Goal: Browse casually

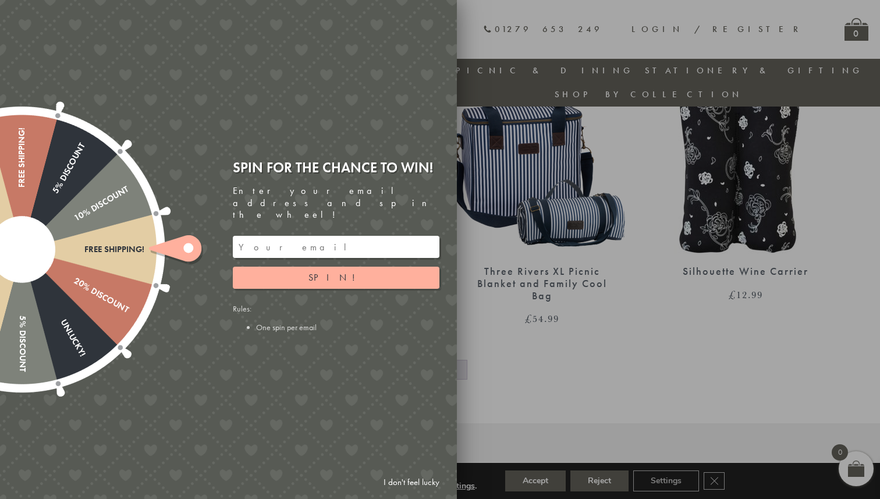
scroll to position [1217, 0]
click at [299, 236] on input "email" at bounding box center [336, 247] width 207 height 22
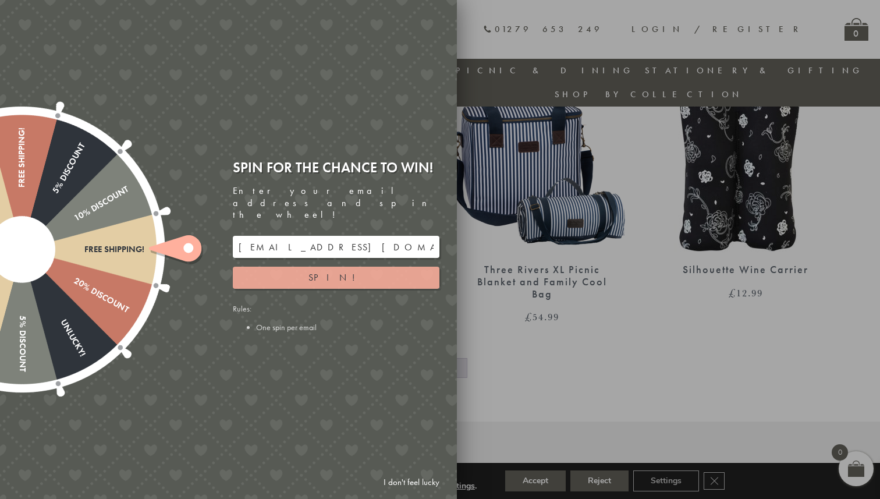
click at [331, 271] on span "Spin!" at bounding box center [335, 277] width 55 height 12
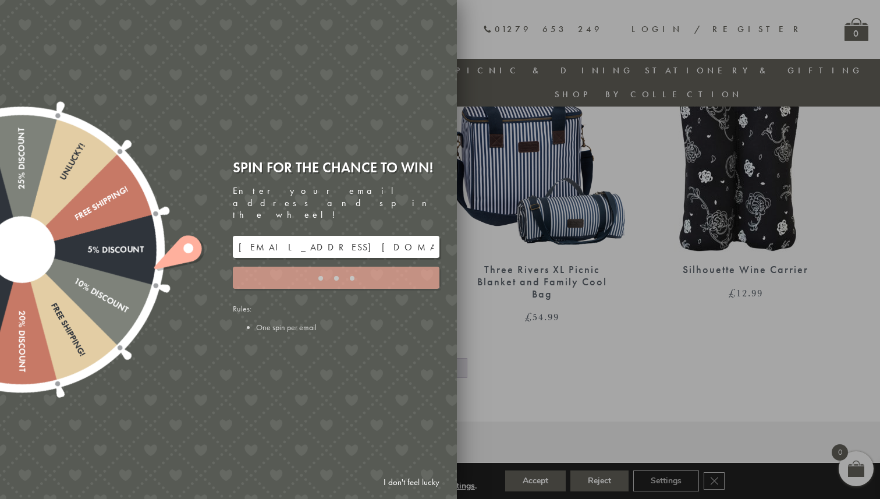
type input "GHM9BH6T"
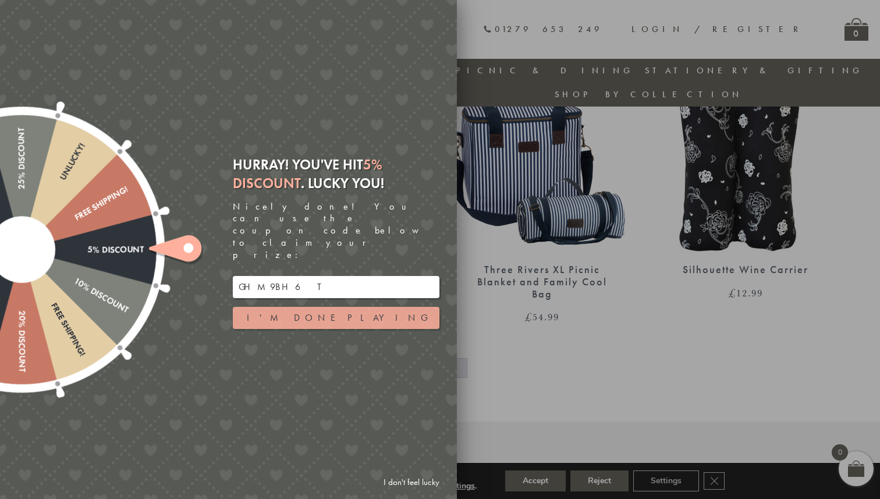
click at [364, 307] on button "I'm done playing" at bounding box center [336, 318] width 207 height 22
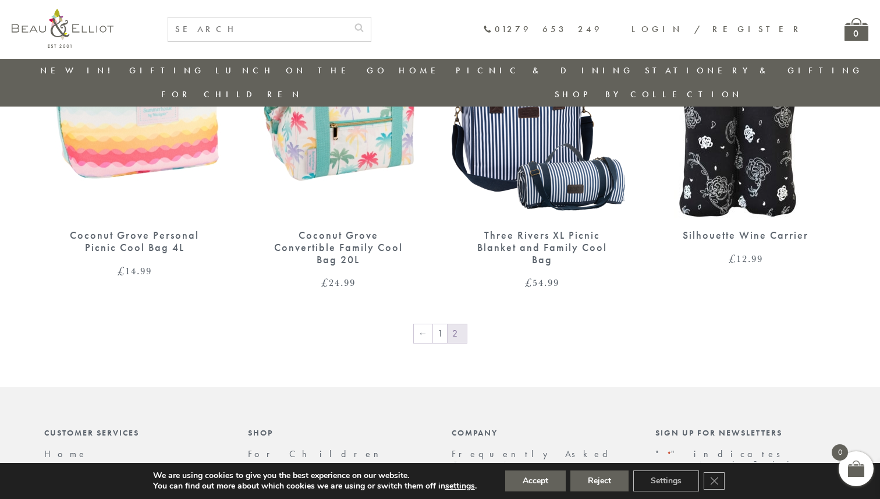
scroll to position [1253, 0]
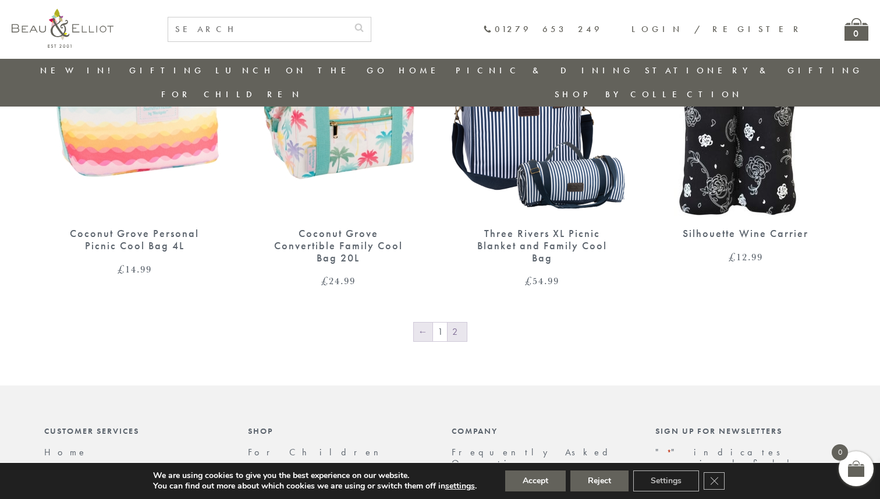
click at [420, 322] on link "←" at bounding box center [423, 331] width 19 height 19
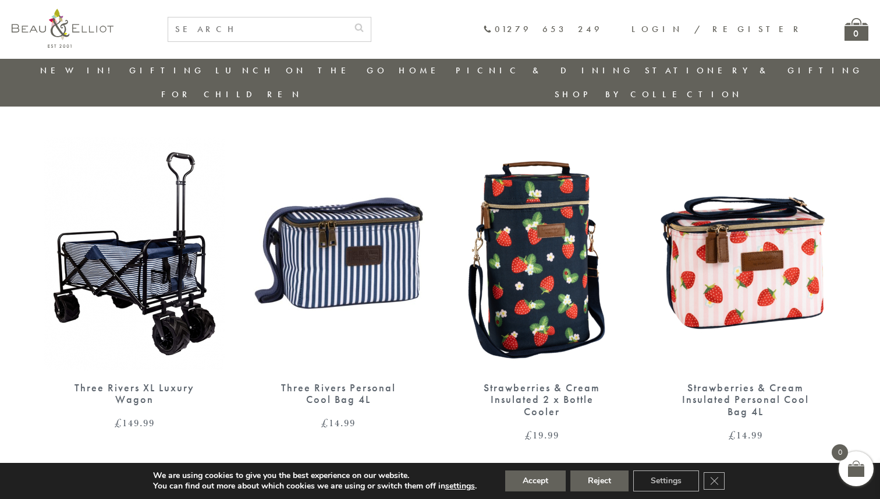
scroll to position [750, 0]
click at [739, 233] on img at bounding box center [745, 253] width 180 height 233
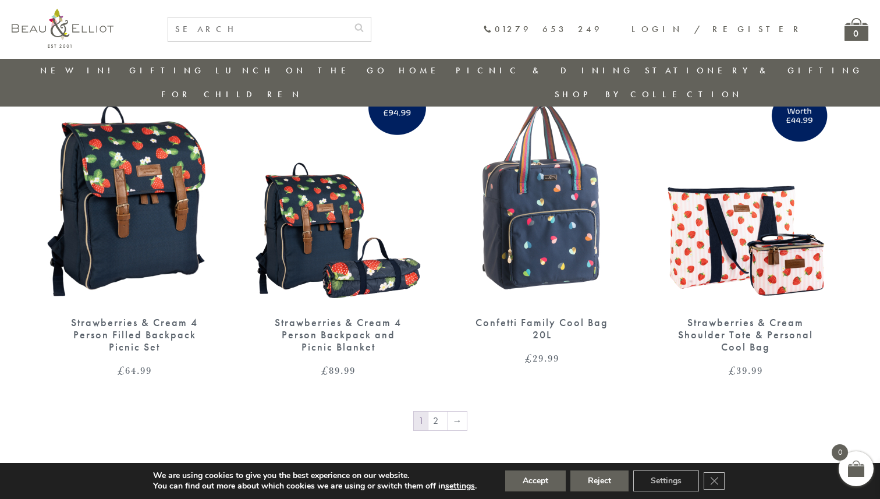
scroll to position [1851, 0]
click at [442, 411] on link "2" at bounding box center [437, 420] width 19 height 19
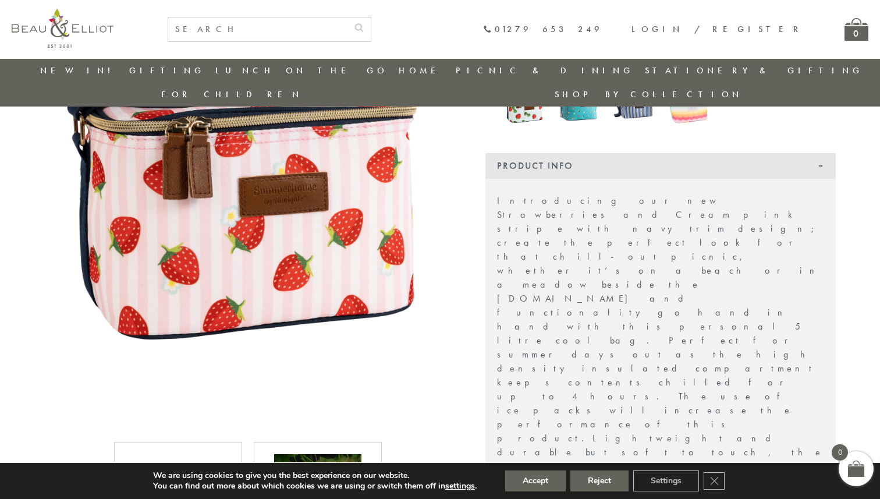
scroll to position [218, 0]
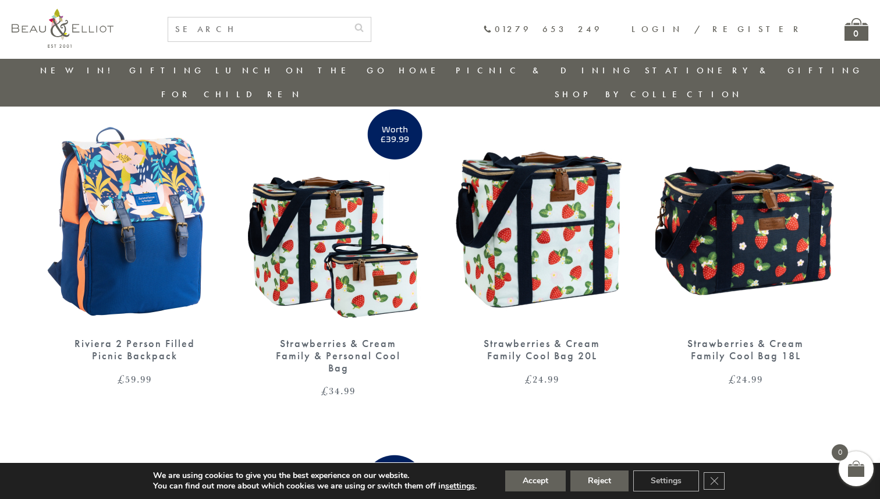
scroll to position [443, 0]
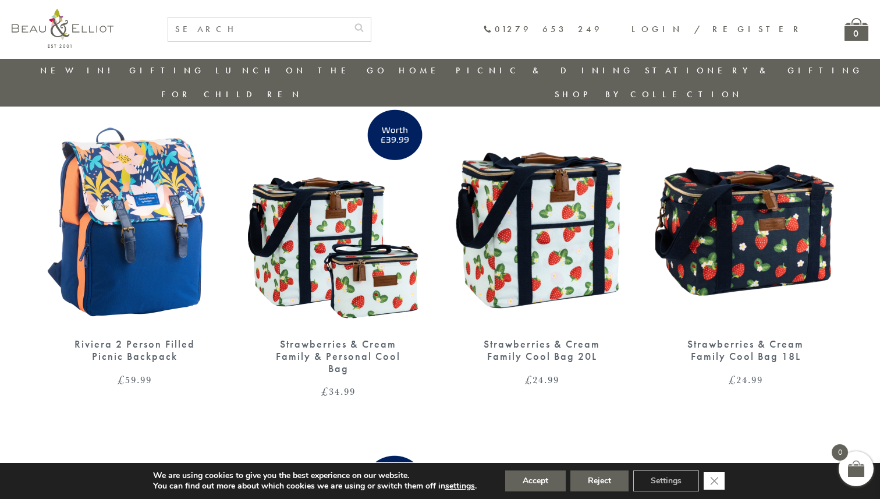
click at [717, 477] on icon "Close GDPR Cookie Banner" at bounding box center [714, 479] width 21 height 17
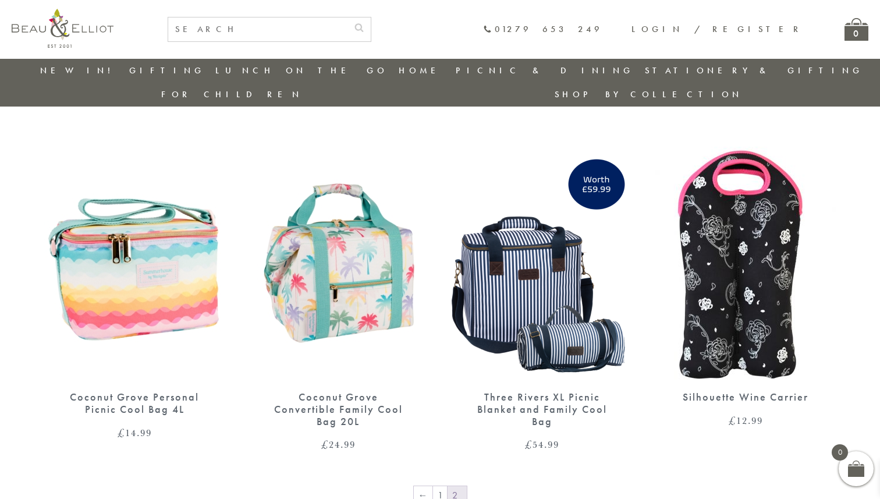
scroll to position [1087, 0]
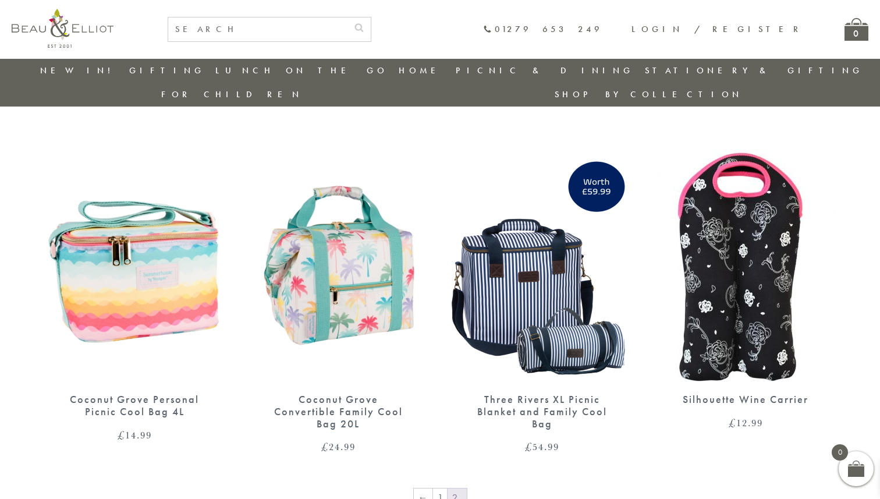
click at [347, 287] on img at bounding box center [338, 265] width 180 height 233
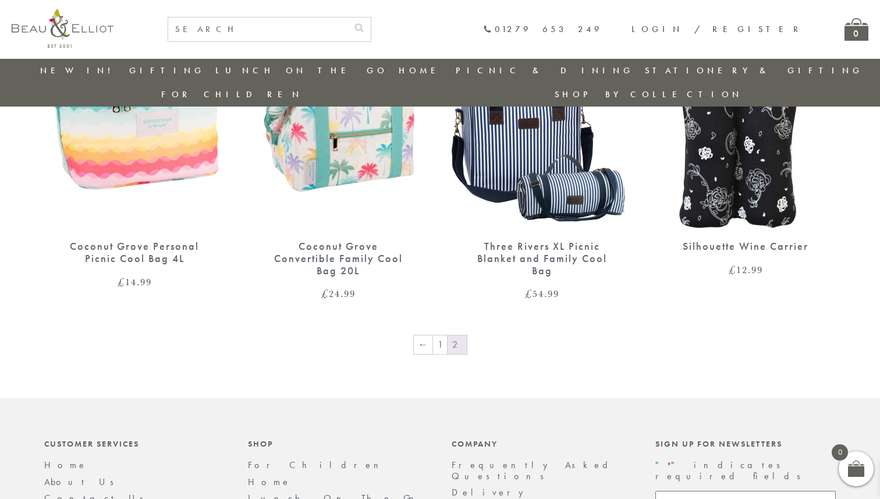
scroll to position [1243, 0]
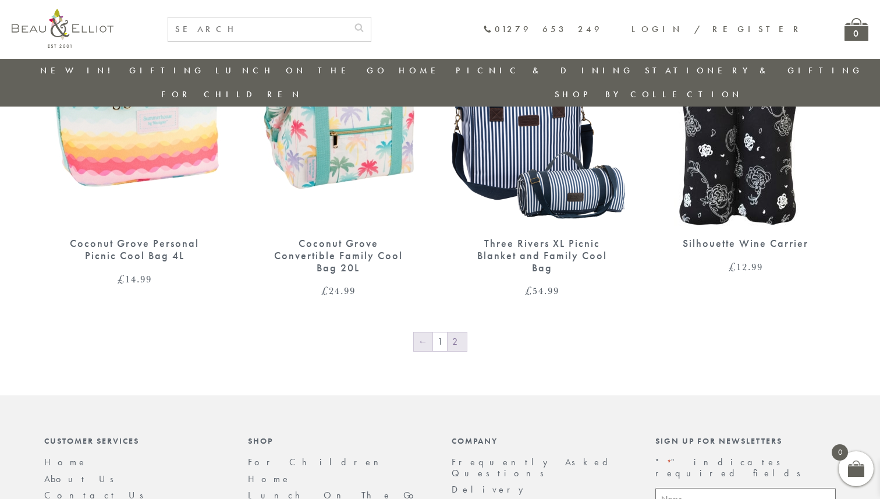
click at [427, 332] on link "←" at bounding box center [423, 341] width 19 height 19
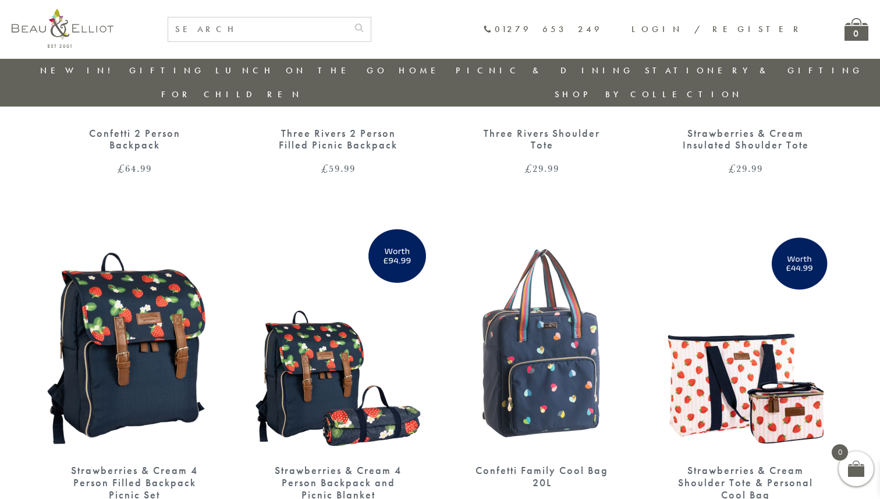
scroll to position [1702, 0]
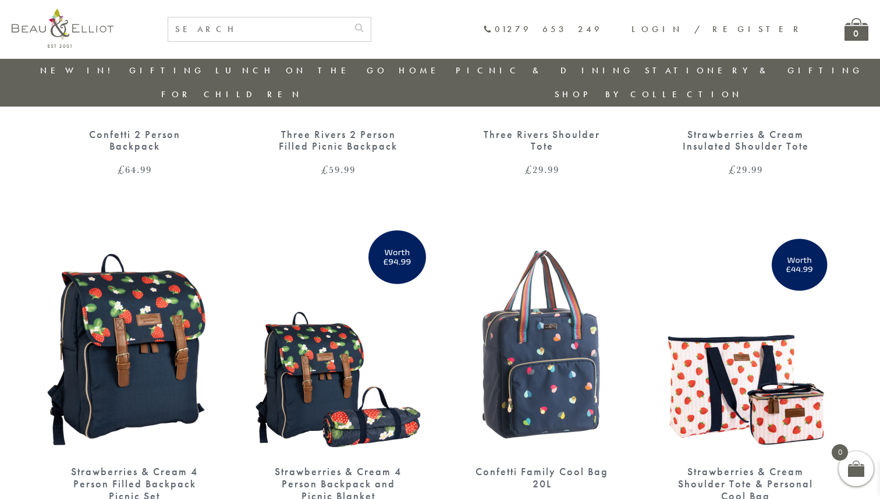
click at [532, 347] on img at bounding box center [542, 337] width 180 height 233
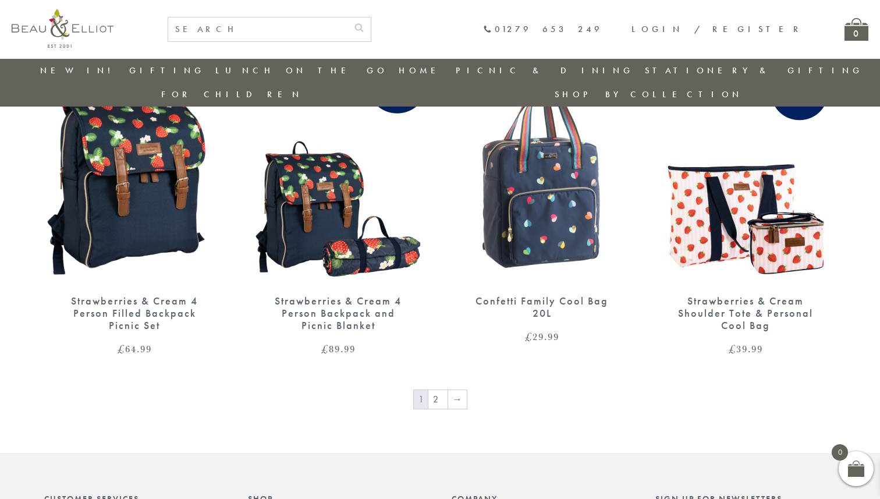
scroll to position [1874, 0]
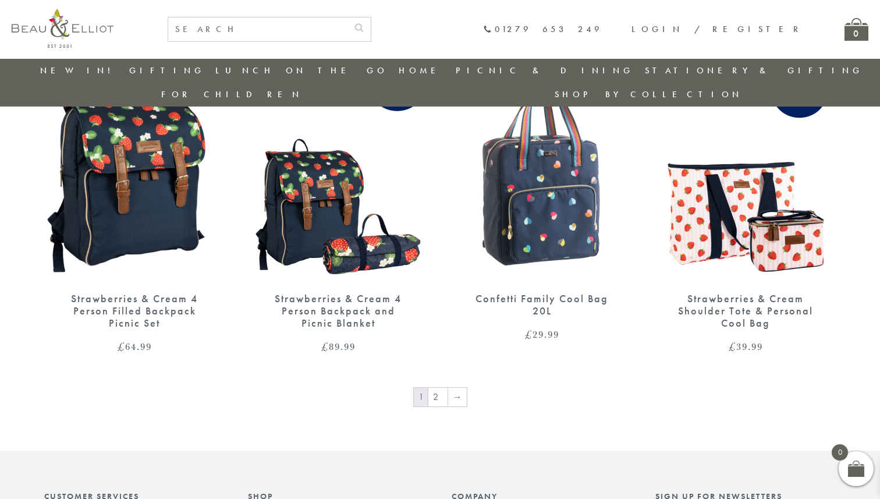
click at [424, 388] on span "1" at bounding box center [421, 397] width 14 height 19
click at [438, 388] on link "2" at bounding box center [437, 397] width 19 height 19
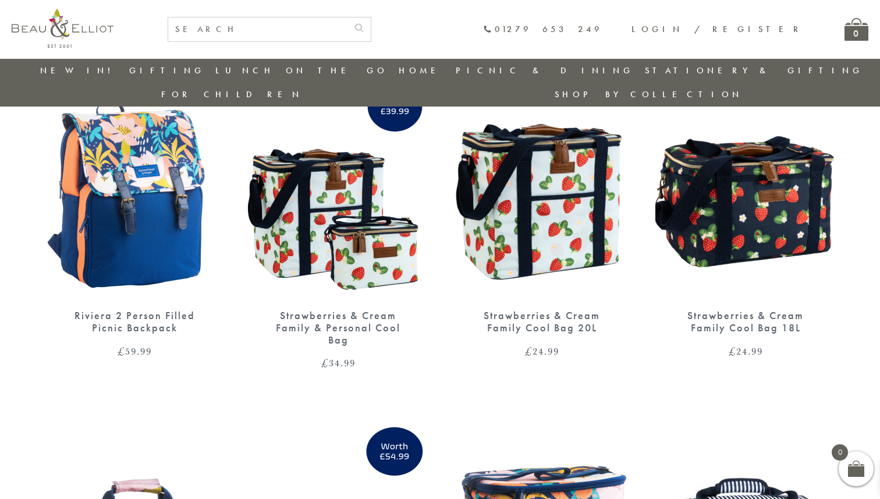
scroll to position [470, 0]
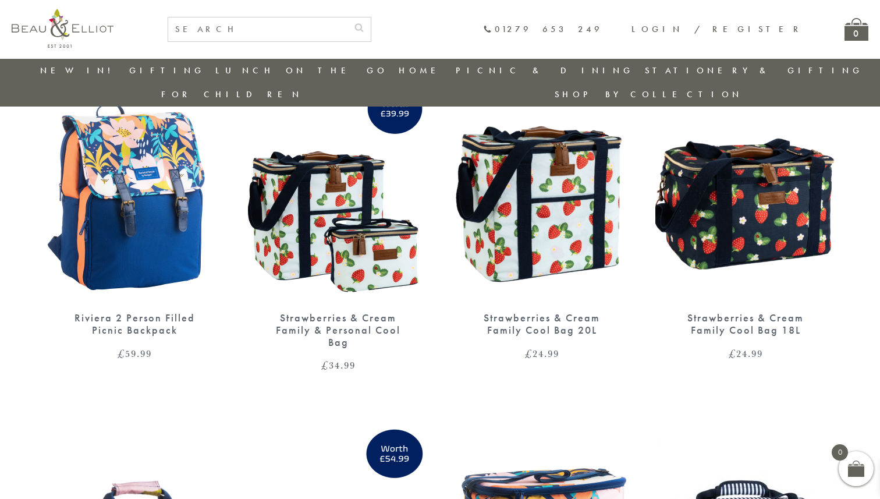
click at [738, 203] on img at bounding box center [745, 184] width 180 height 233
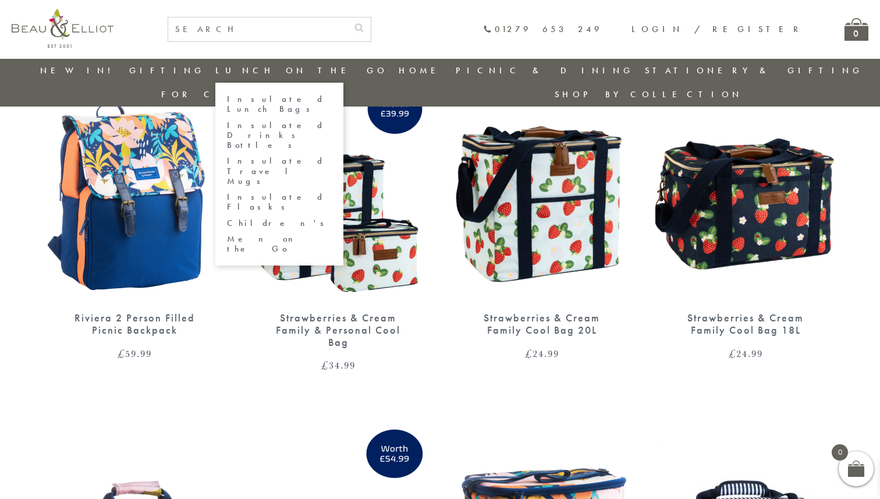
click at [232, 102] on link "Insulated Lunch Bags" at bounding box center [279, 104] width 105 height 20
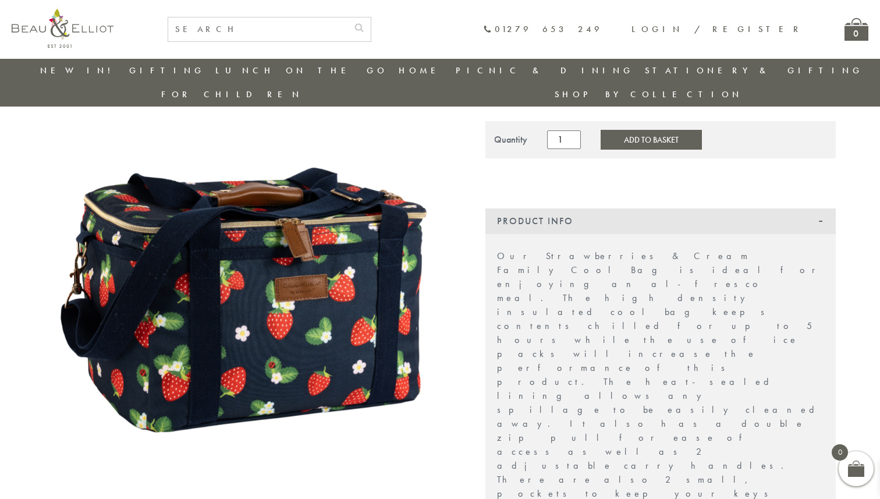
scroll to position [124, 0]
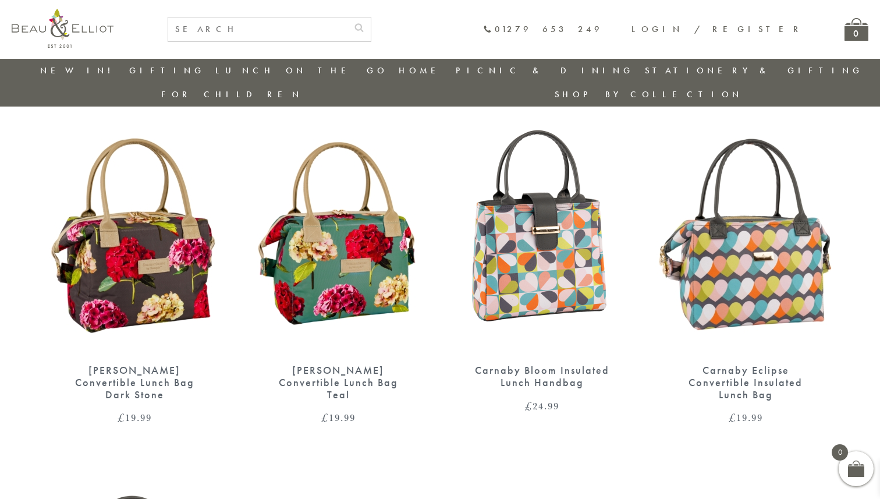
scroll to position [418, 0]
click at [694, 224] on img at bounding box center [745, 235] width 180 height 233
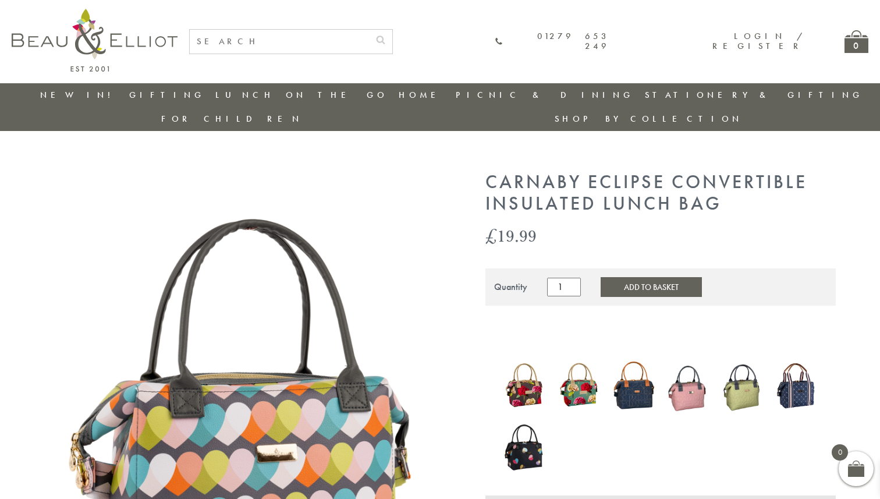
click at [520, 424] on img at bounding box center [524, 446] width 43 height 58
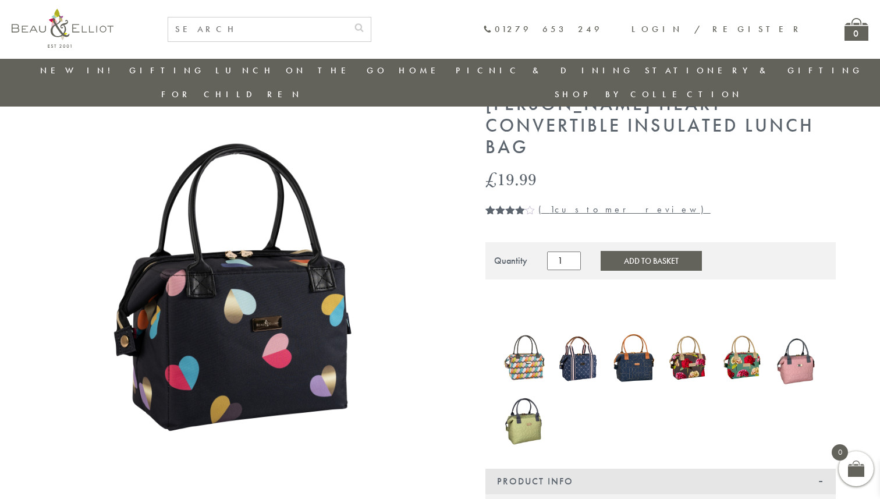
scroll to position [55, 0]
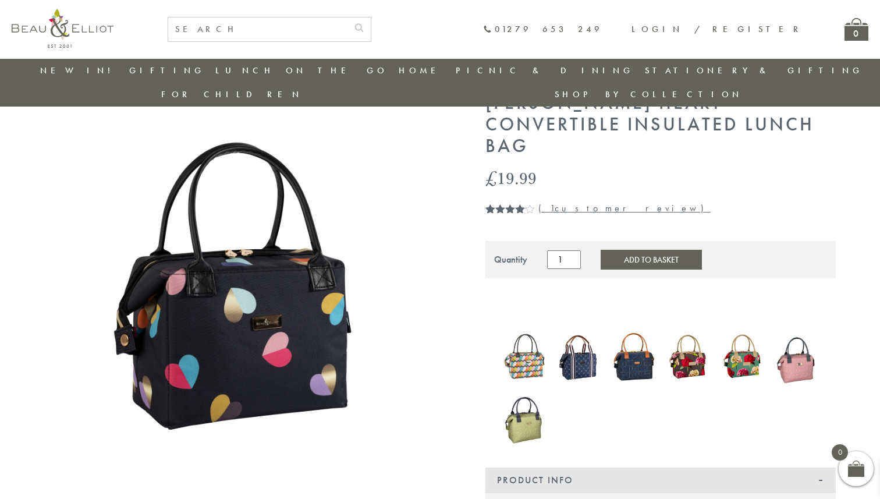
click at [528, 329] on img at bounding box center [524, 356] width 43 height 55
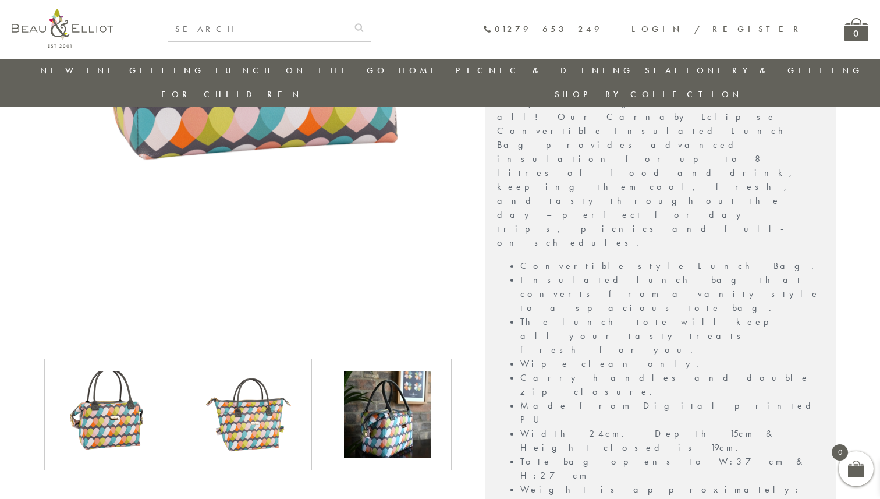
scroll to position [416, 0]
click at [389, 392] on img at bounding box center [387, 413] width 87 height 87
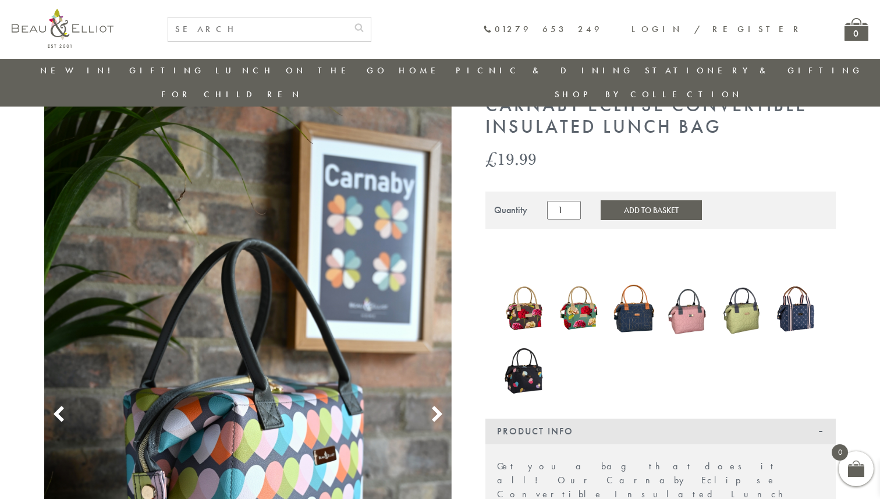
scroll to position [51, 0]
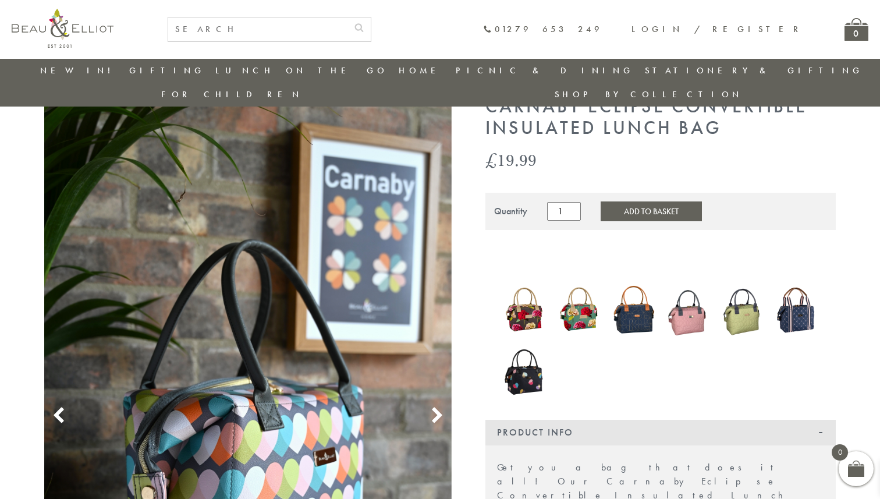
click at [627, 289] on img at bounding box center [633, 309] width 43 height 57
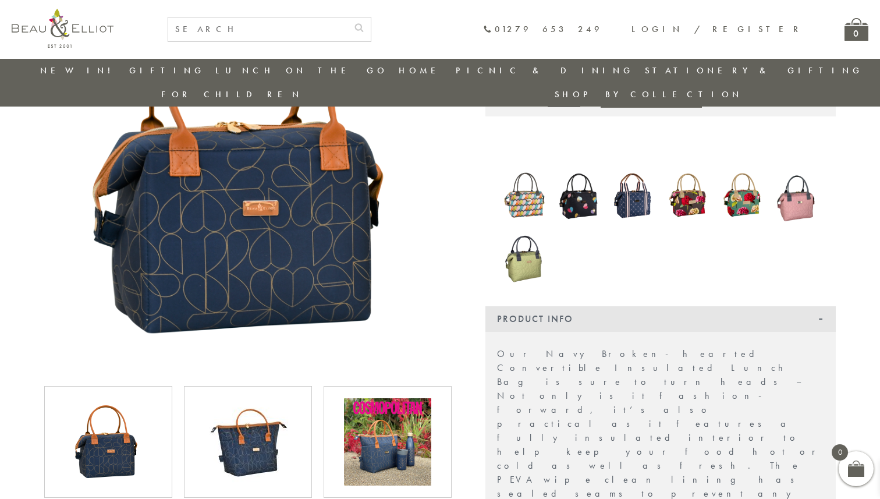
scroll to position [189, 0]
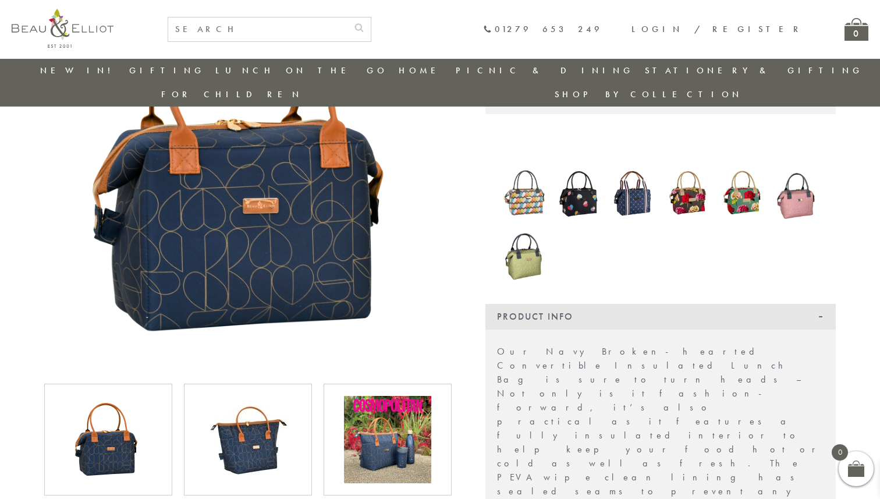
click at [392, 396] on img at bounding box center [387, 439] width 87 height 87
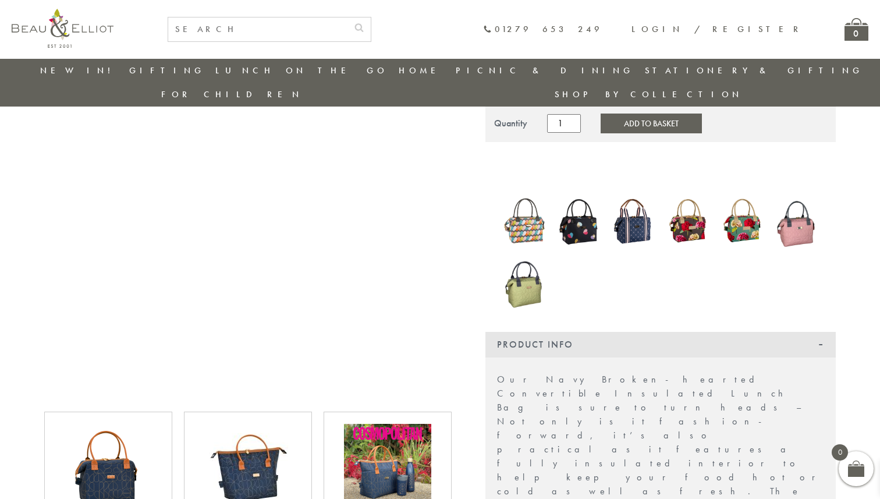
scroll to position [159, 0]
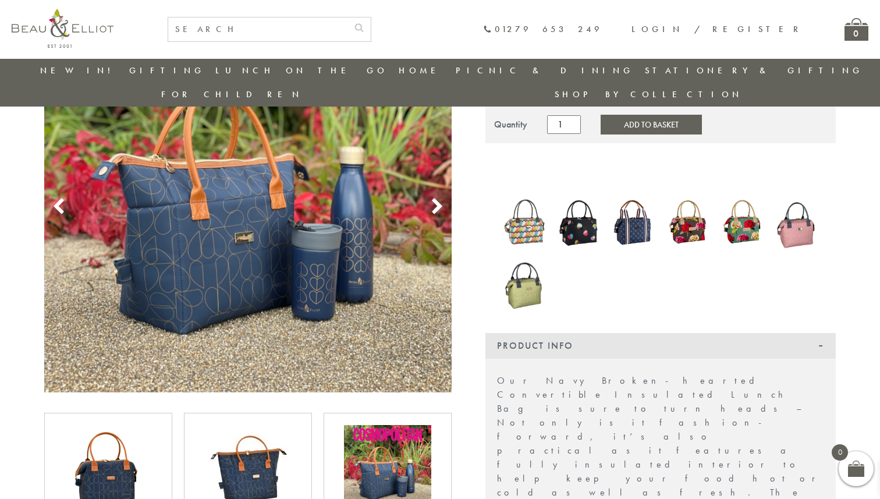
click at [281, 433] on img at bounding box center [247, 468] width 87 height 87
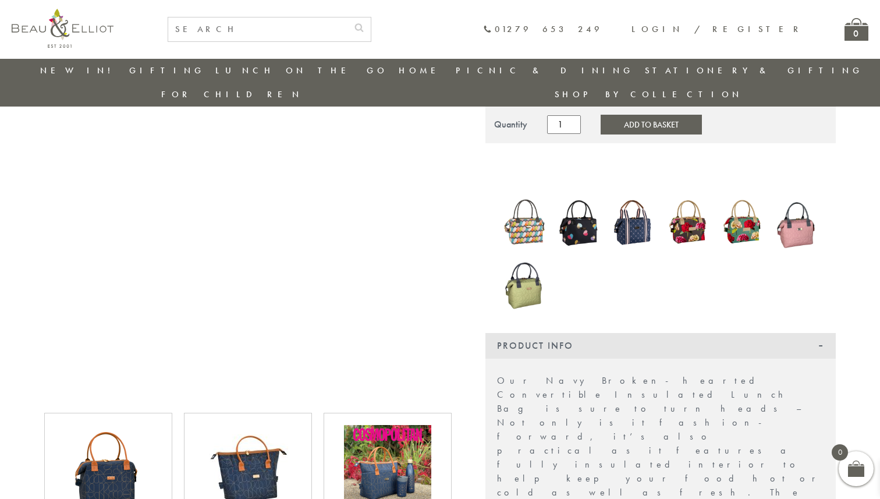
scroll to position [159, 0]
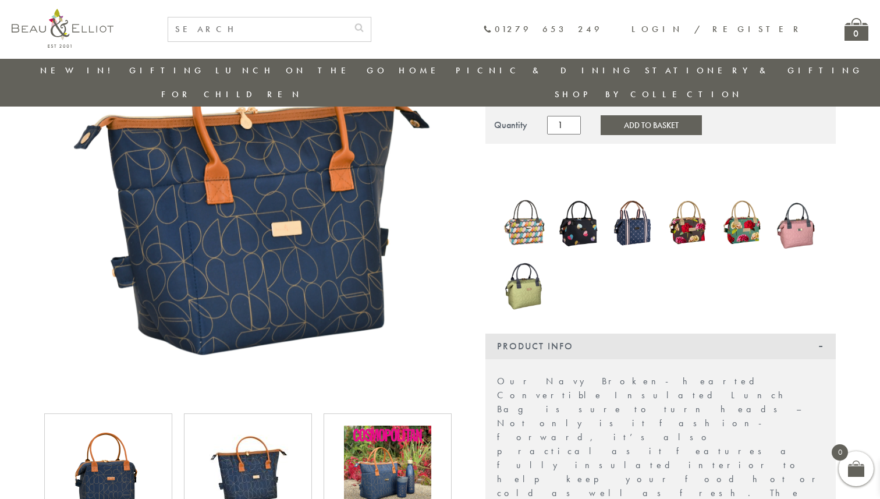
click at [145, 443] on img at bounding box center [108, 468] width 87 height 87
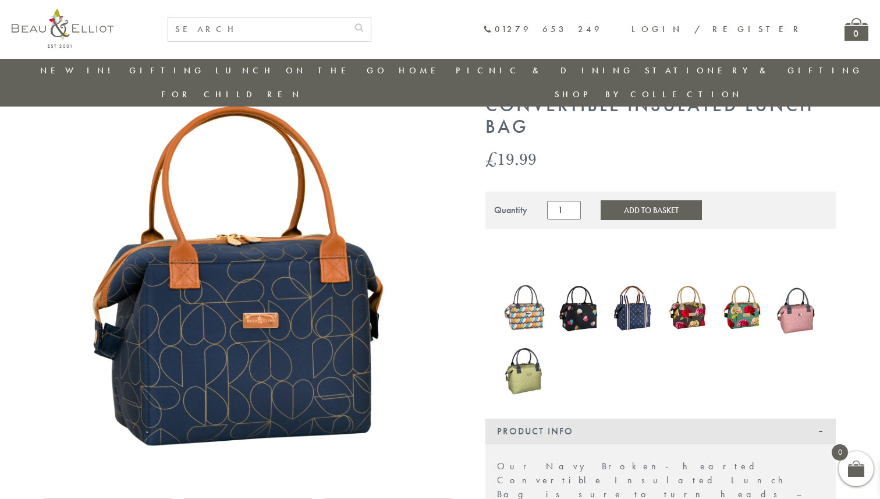
scroll to position [73, 0]
click at [531, 293] on img at bounding box center [524, 308] width 43 height 55
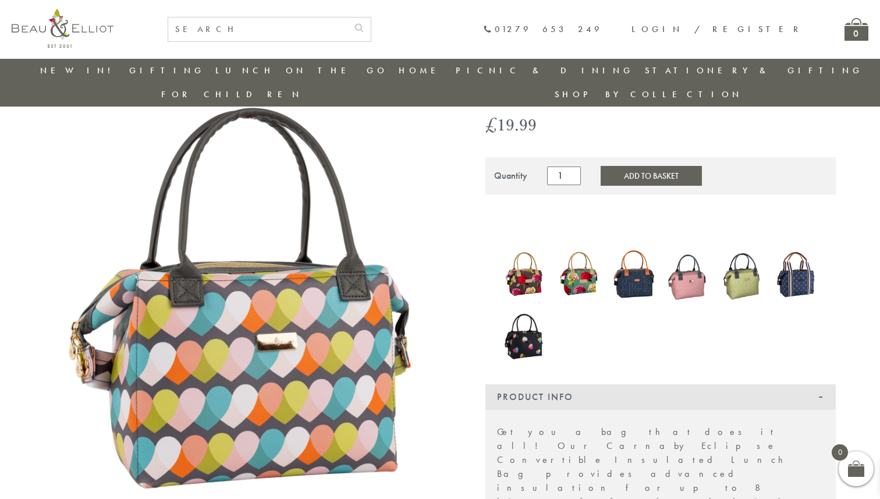
scroll to position [85, 0]
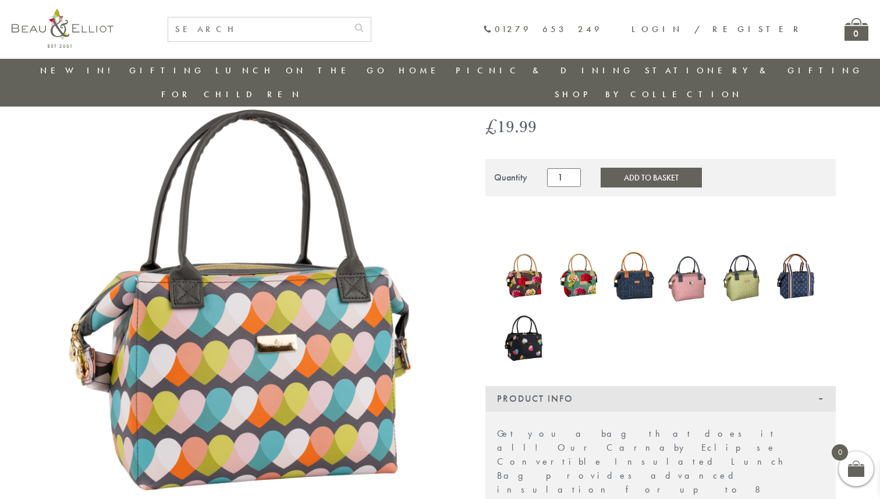
click at [528, 258] on img at bounding box center [524, 276] width 43 height 52
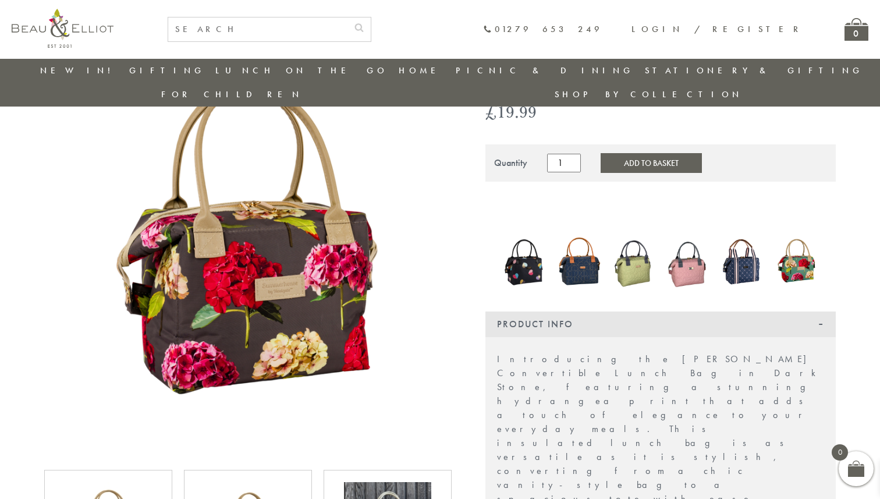
scroll to position [98, 0]
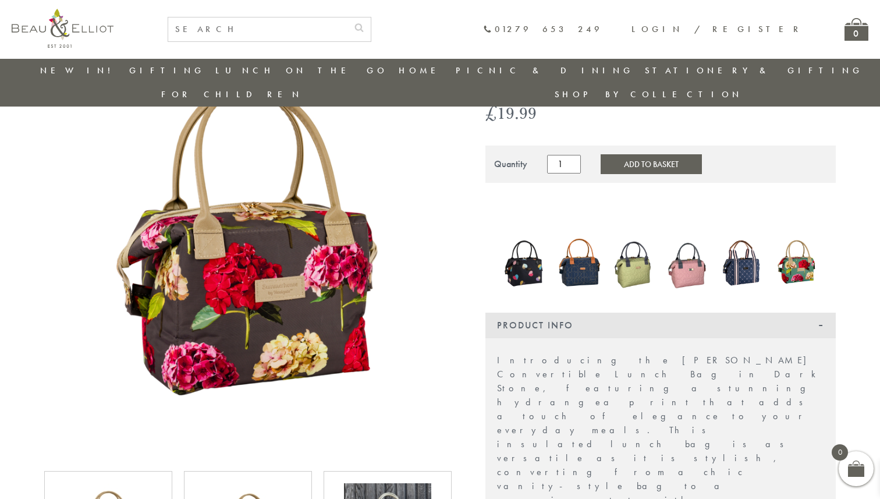
click at [529, 243] on img at bounding box center [524, 262] width 43 height 58
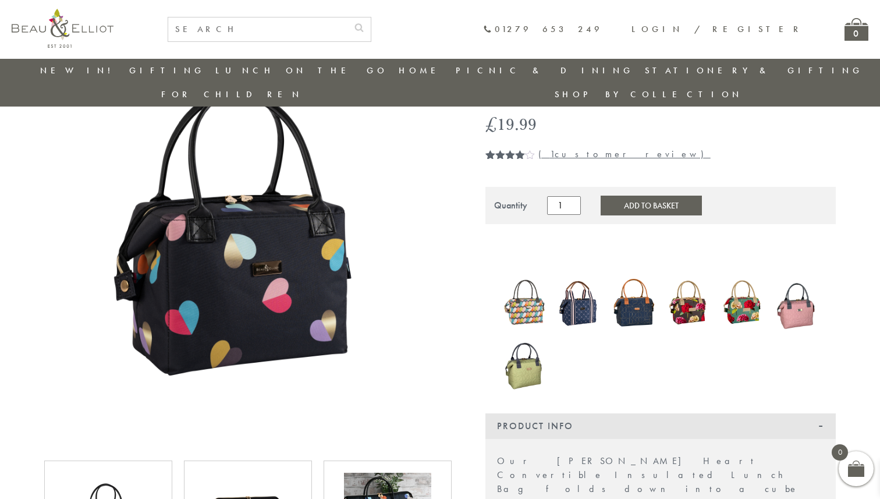
scroll to position [106, 0]
click at [570, 276] on img at bounding box center [578, 302] width 43 height 52
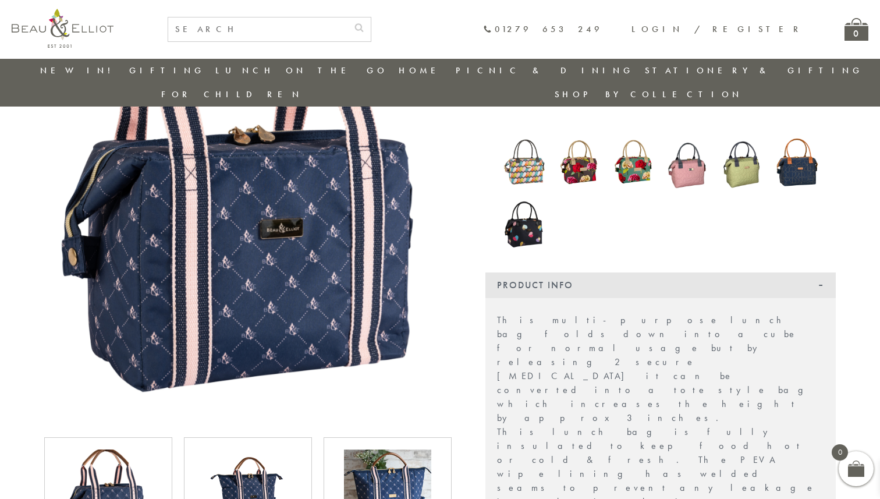
scroll to position [218, 0]
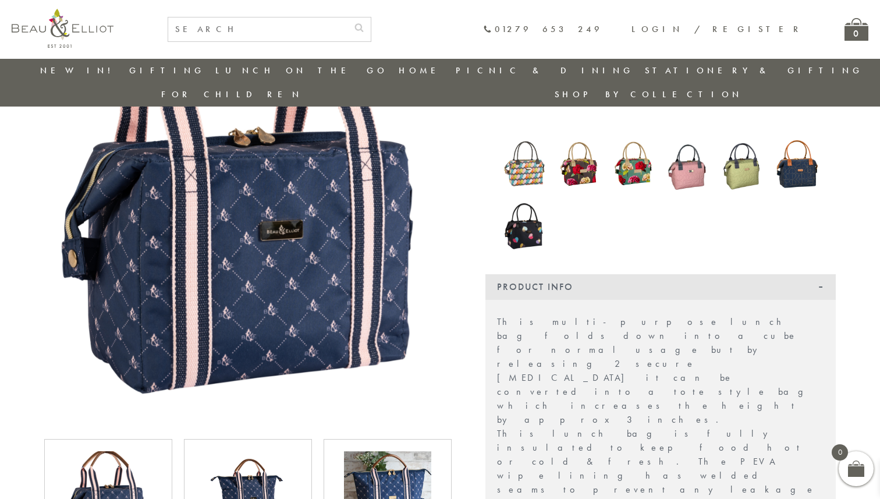
click at [383, 455] on img at bounding box center [387, 494] width 87 height 87
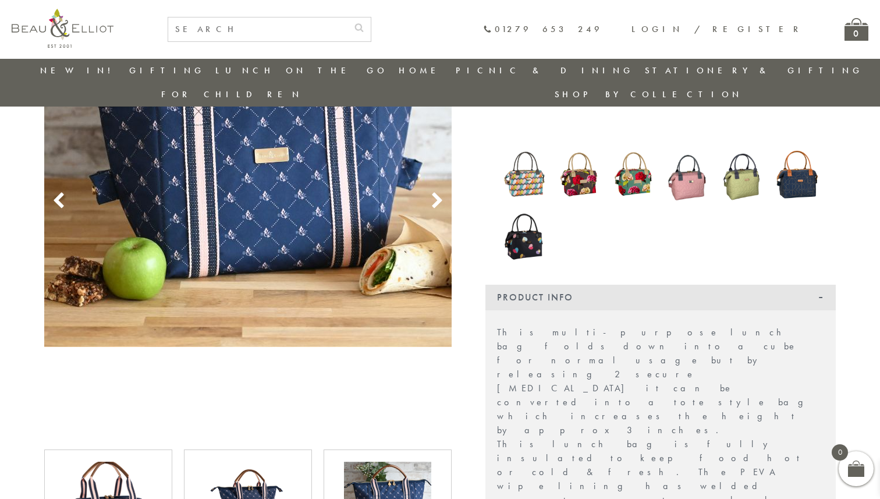
scroll to position [208, 0]
click at [283, 461] on img at bounding box center [247, 504] width 87 height 87
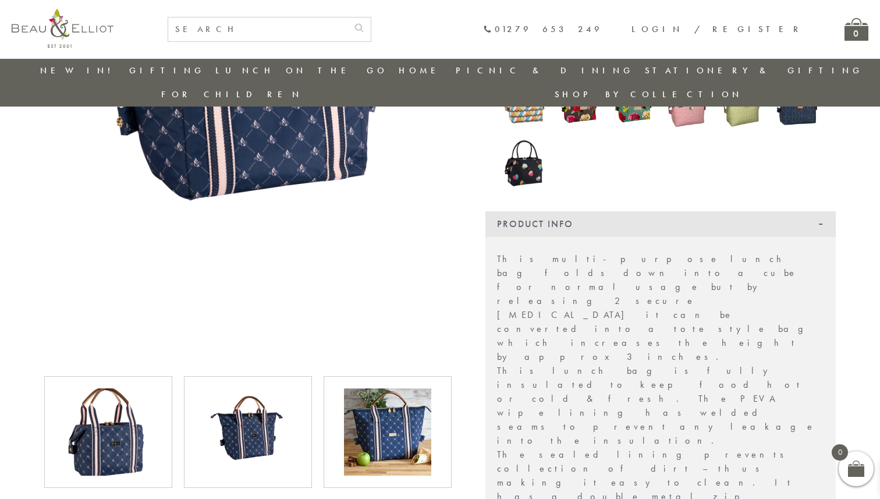
scroll to position [284, 0]
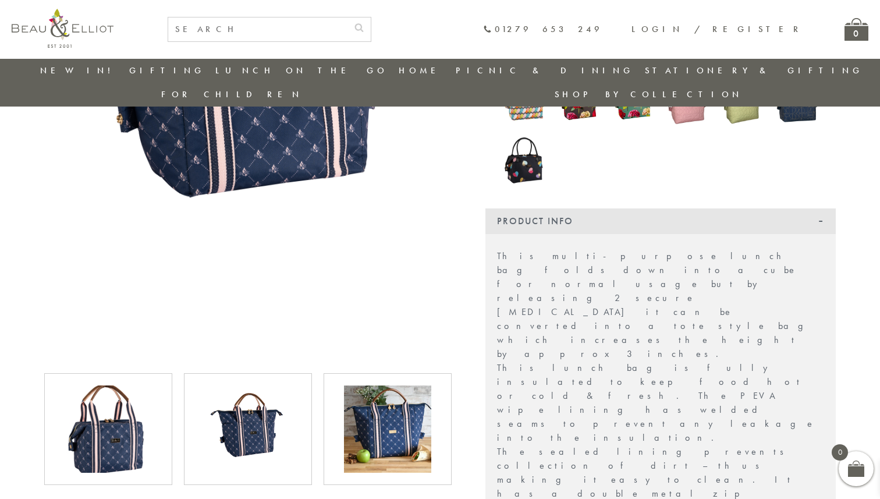
click at [101, 410] on img at bounding box center [108, 428] width 87 height 87
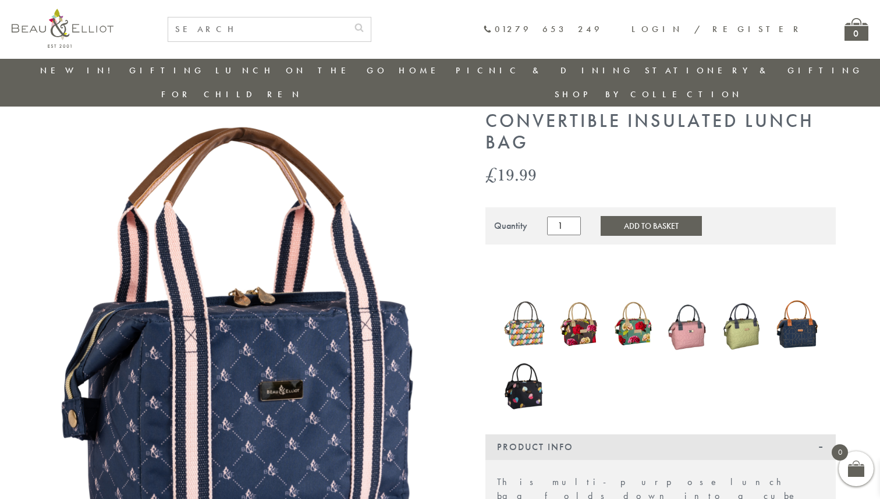
scroll to position [60, 0]
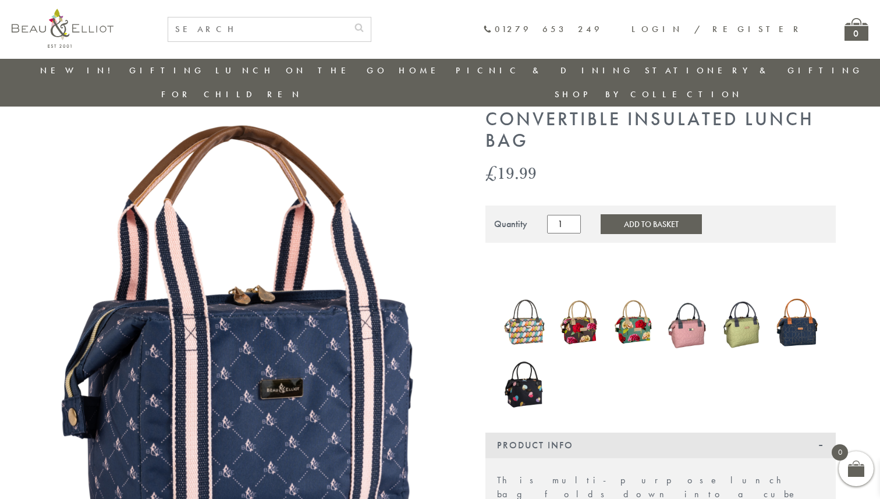
click at [684, 298] on img at bounding box center [687, 323] width 43 height 58
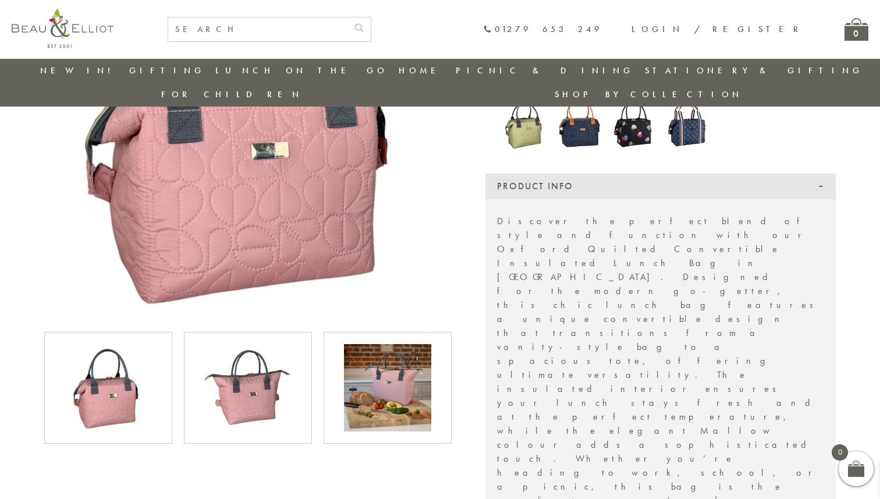
scroll to position [240, 0]
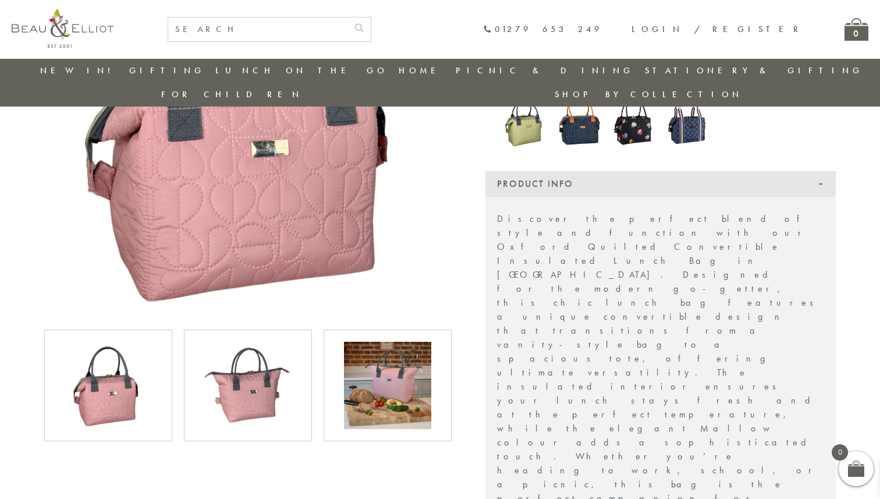
click at [393, 342] on img at bounding box center [387, 385] width 87 height 87
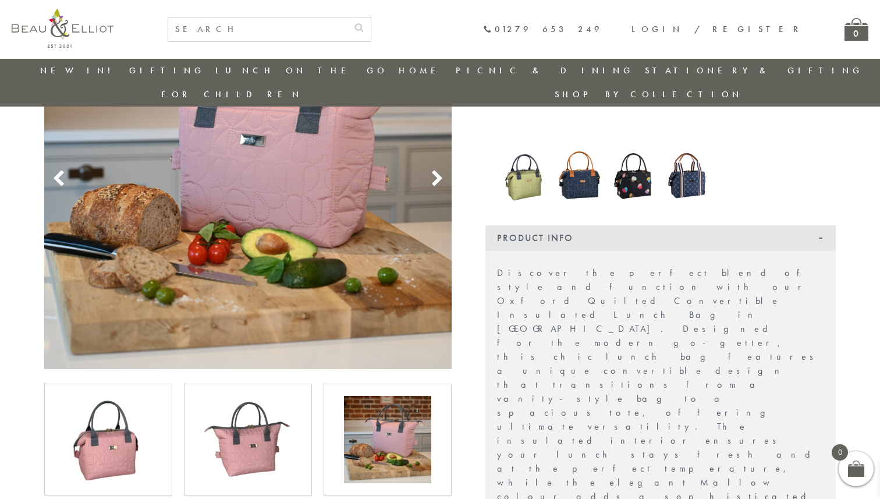
scroll to position [189, 0]
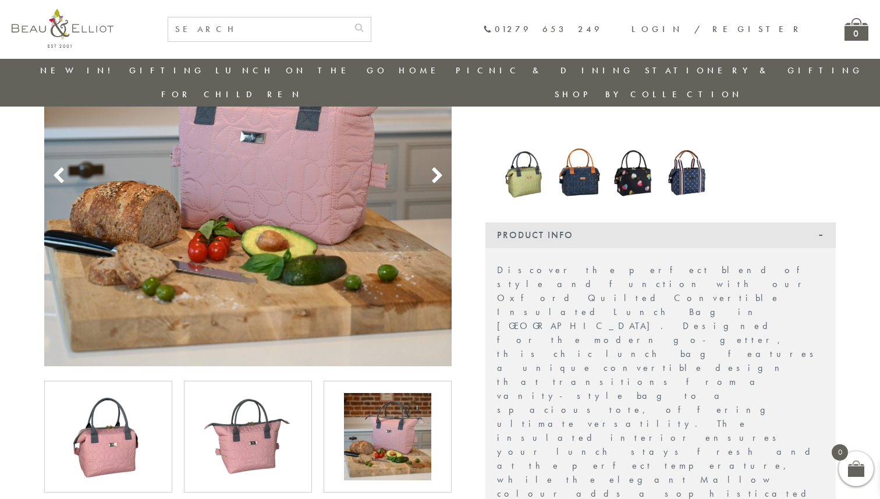
click at [256, 425] on img at bounding box center [247, 436] width 87 height 87
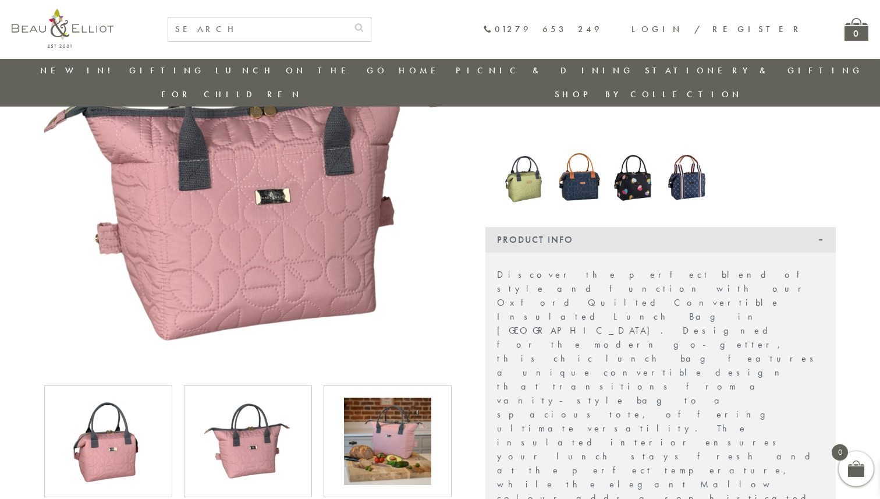
scroll to position [182, 0]
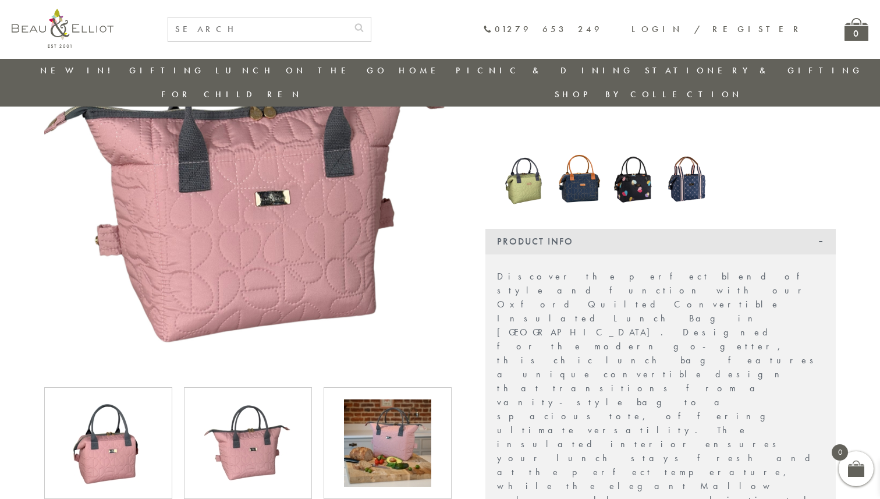
click at [137, 425] on img at bounding box center [108, 442] width 87 height 87
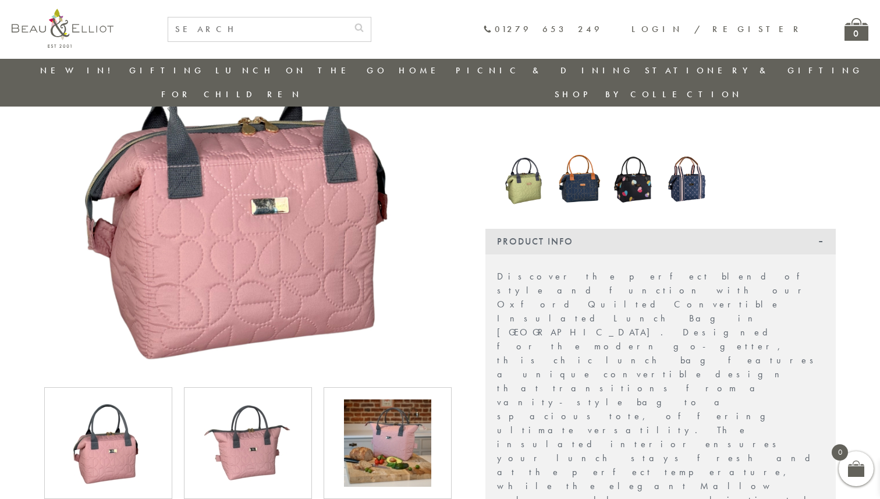
click at [400, 418] on img at bounding box center [387, 442] width 87 height 87
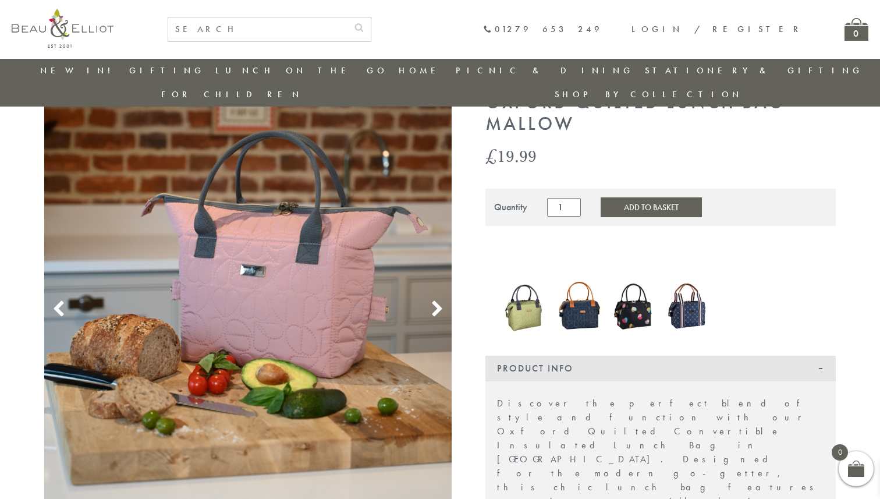
scroll to position [55, 0]
click at [531, 292] on img at bounding box center [524, 305] width 43 height 59
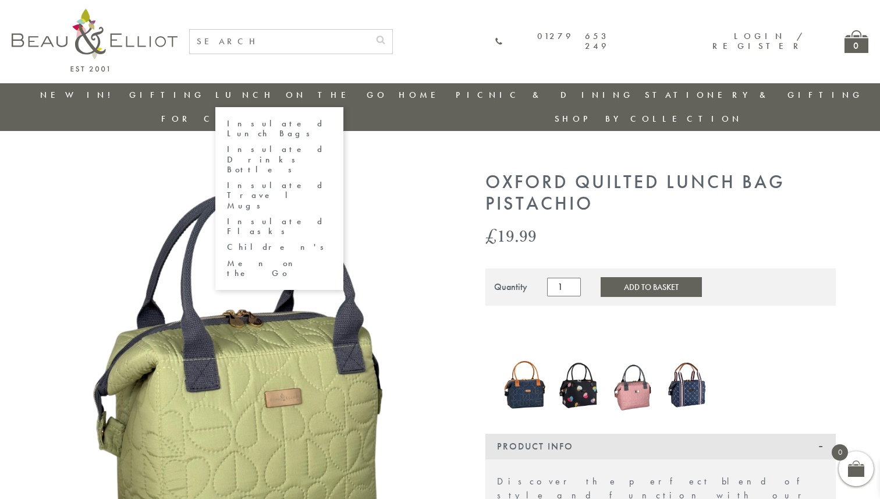
click at [249, 122] on link "Insulated Lunch Bags" at bounding box center [279, 129] width 105 height 20
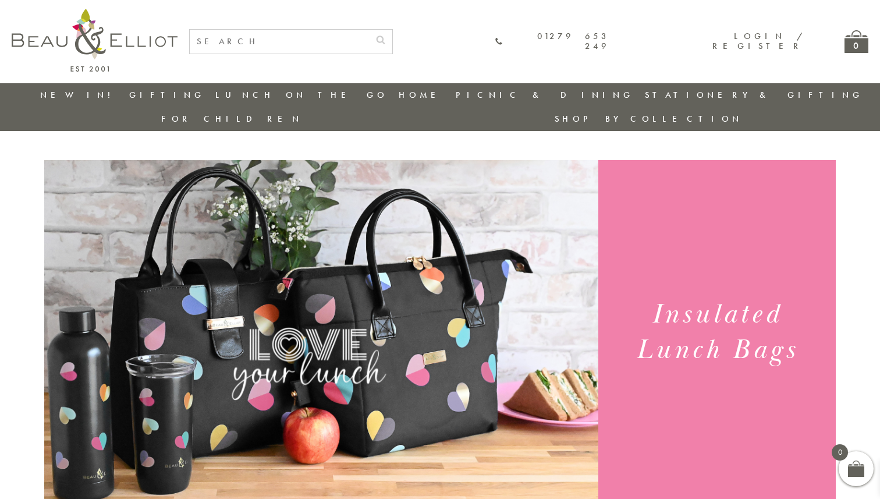
click at [88, 93] on link "New in!" at bounding box center [79, 95] width 78 height 12
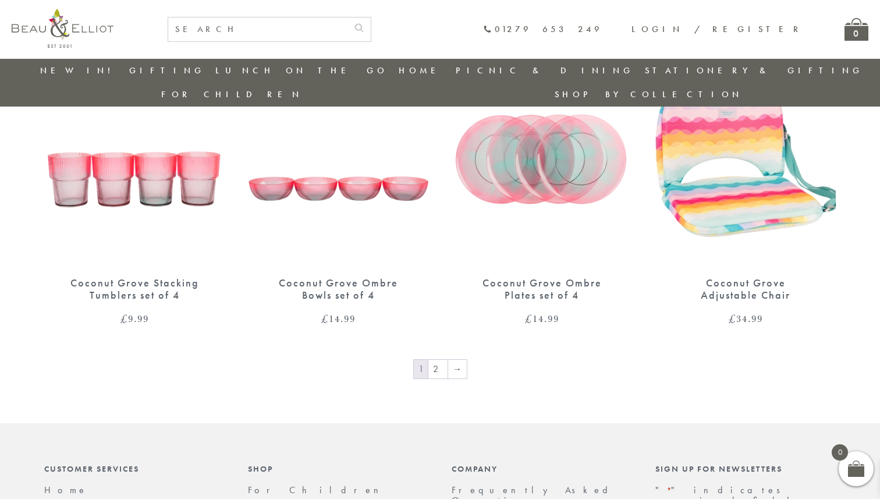
scroll to position [1891, 0]
click at [455, 359] on link "→" at bounding box center [457, 368] width 19 height 19
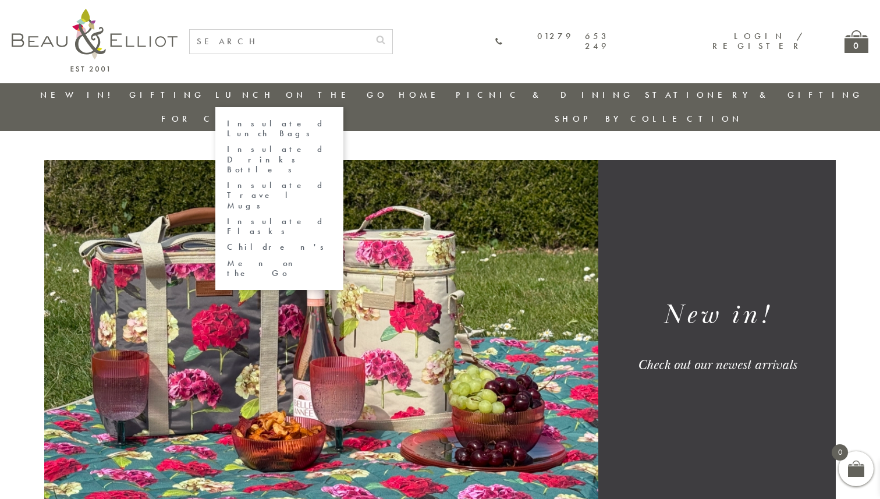
click at [283, 98] on link "Lunch On The Go" at bounding box center [301, 95] width 172 height 12
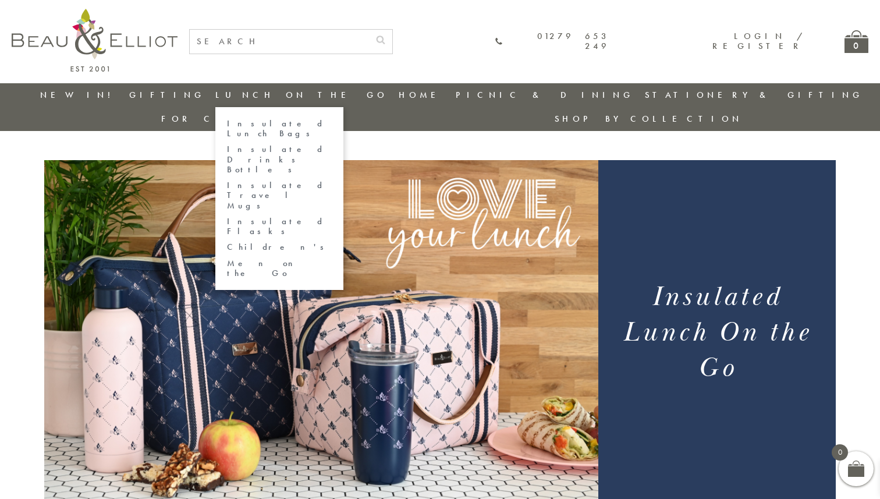
click at [248, 144] on link "Insulated Drinks Bottles" at bounding box center [279, 159] width 105 height 30
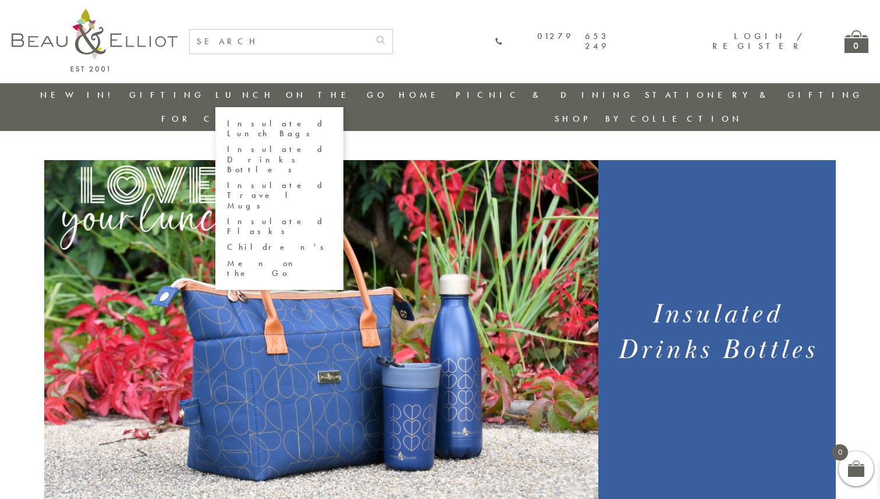
click at [264, 258] on link "Men on the Go" at bounding box center [279, 268] width 105 height 20
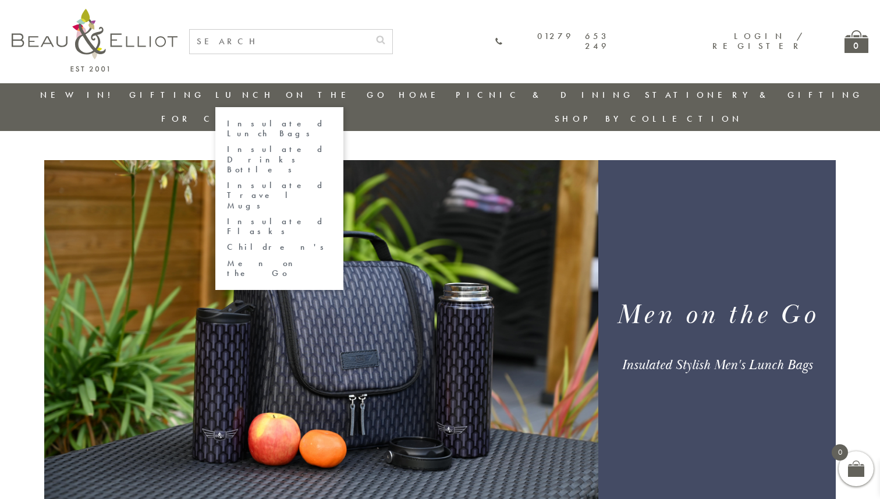
click at [261, 123] on link "Insulated Lunch Bags" at bounding box center [279, 129] width 105 height 20
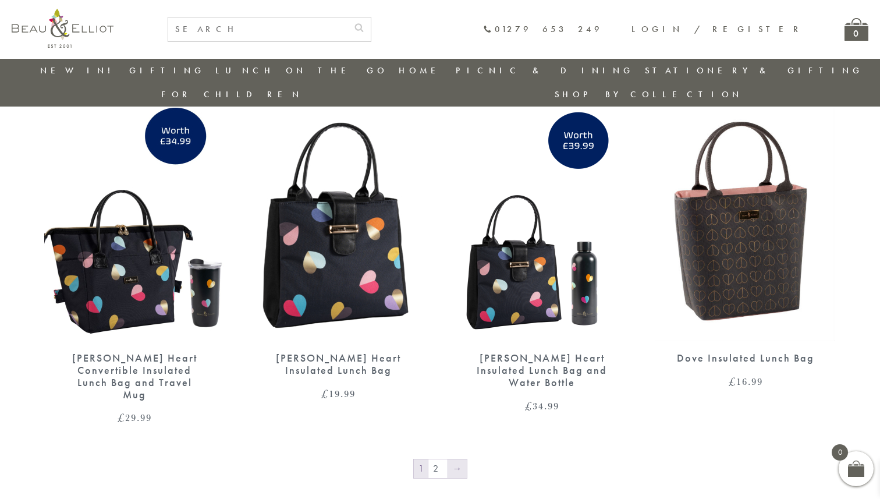
scroll to position [1835, 0]
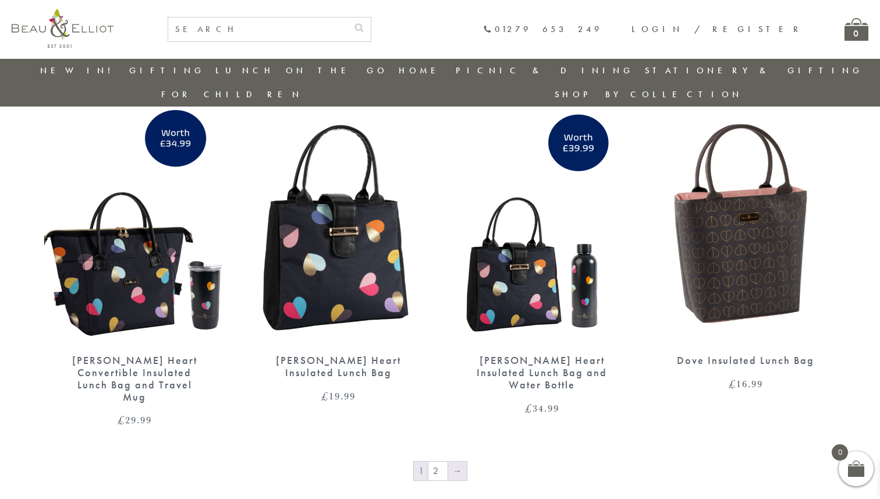
click at [457, 461] on link "→" at bounding box center [457, 470] width 19 height 19
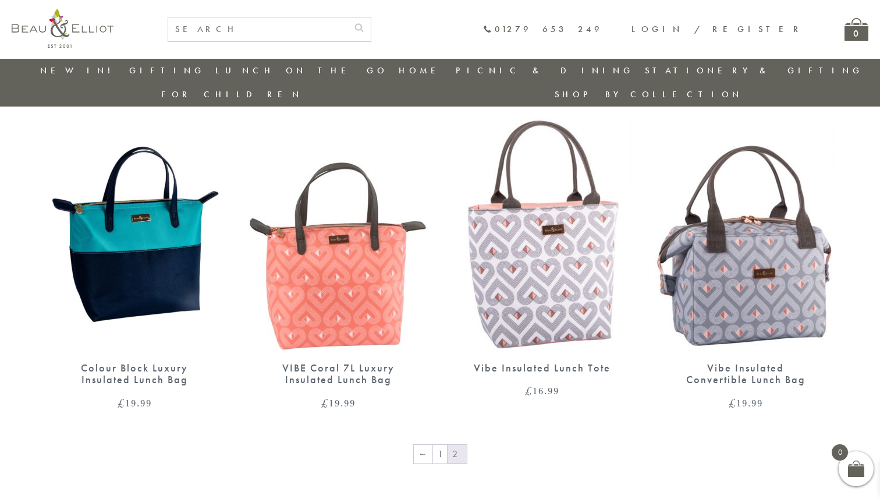
scroll to position [770, 0]
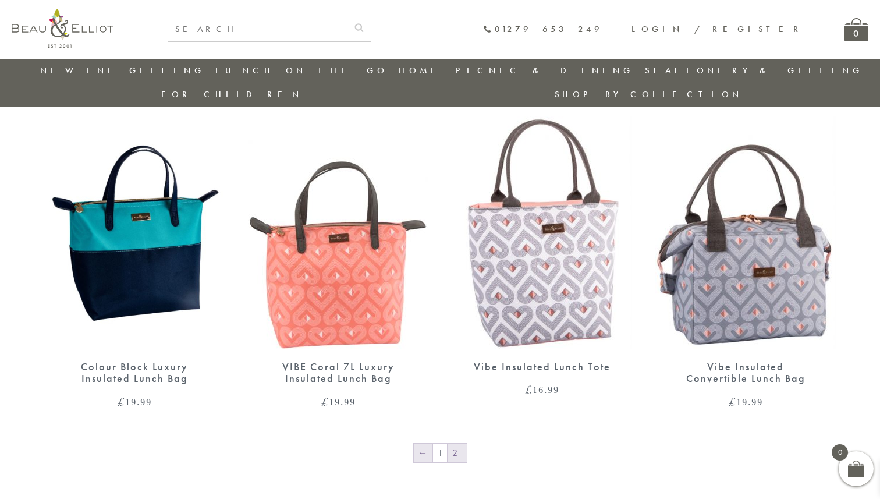
click at [424, 443] on link "←" at bounding box center [423, 452] width 19 height 19
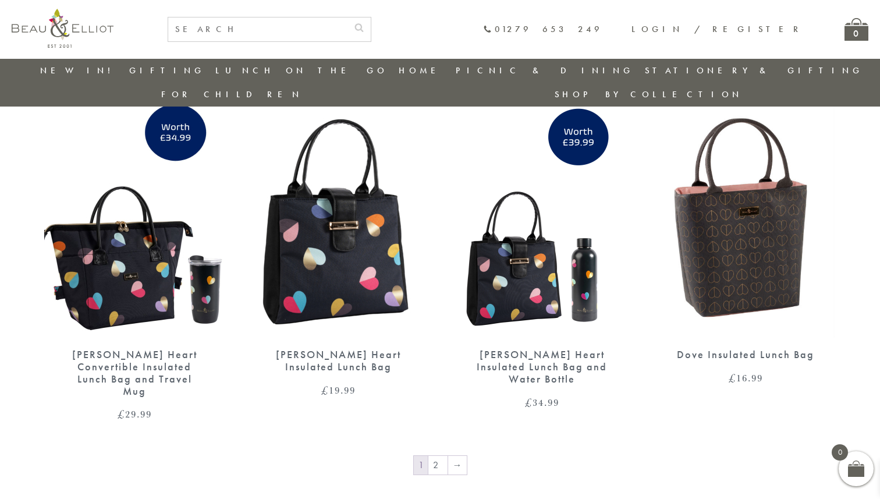
scroll to position [1844, 0]
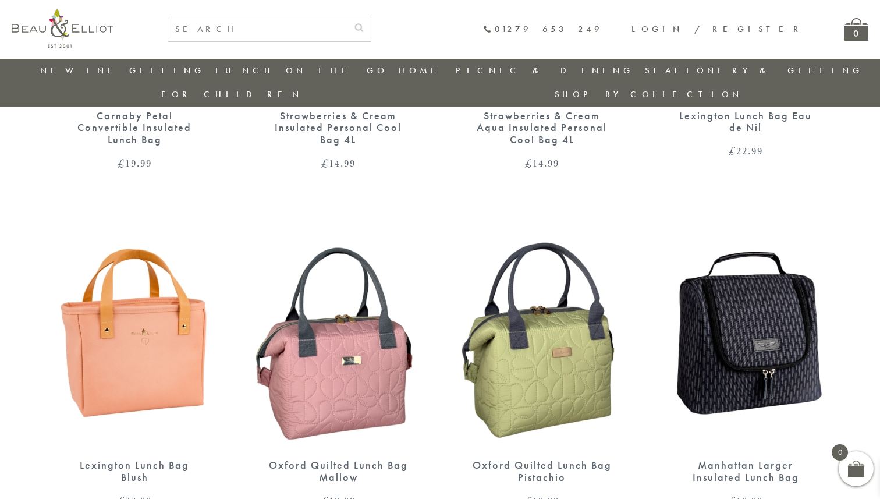
click at [317, 371] on img at bounding box center [338, 331] width 180 height 233
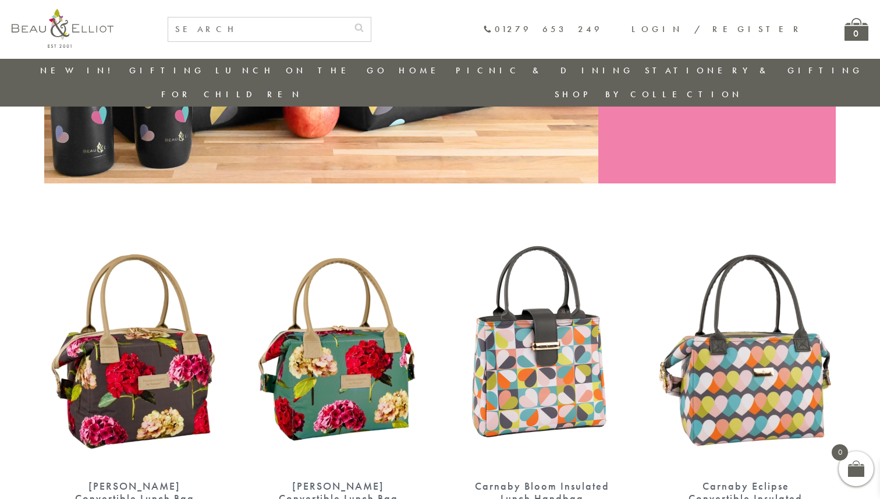
scroll to position [303, 0]
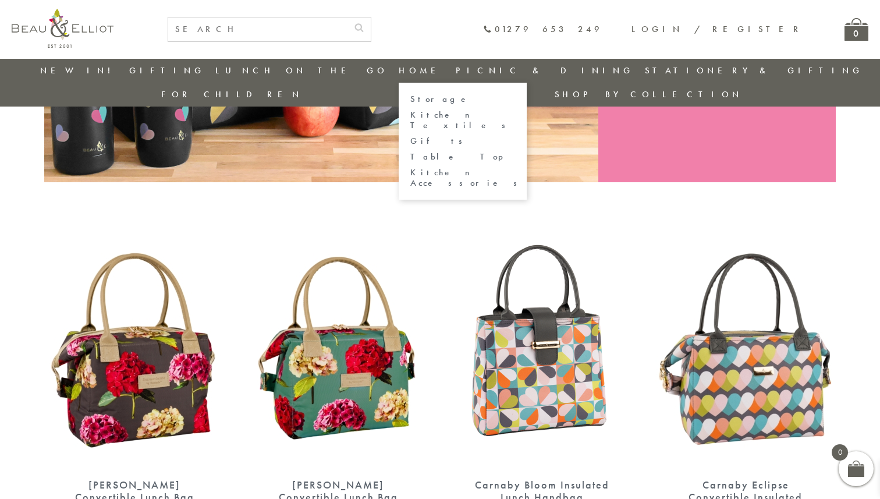
click at [410, 115] on link "Kitchen Textiles" at bounding box center [462, 120] width 105 height 20
click at [410, 114] on link "Kitchen Textiles" at bounding box center [462, 120] width 105 height 20
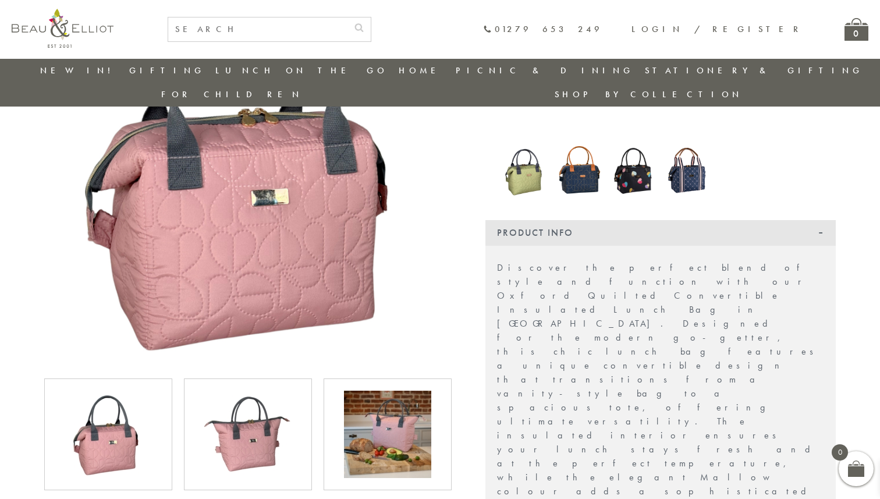
scroll to position [195, 0]
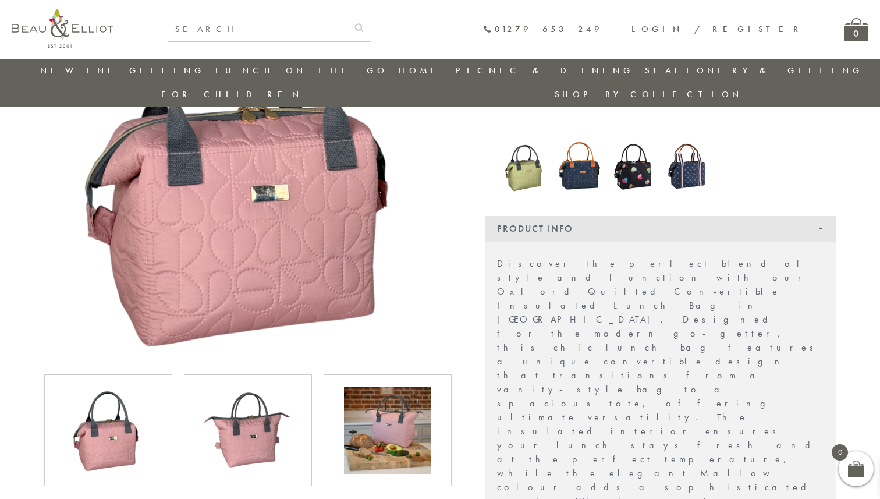
click at [287, 405] on img at bounding box center [247, 429] width 87 height 87
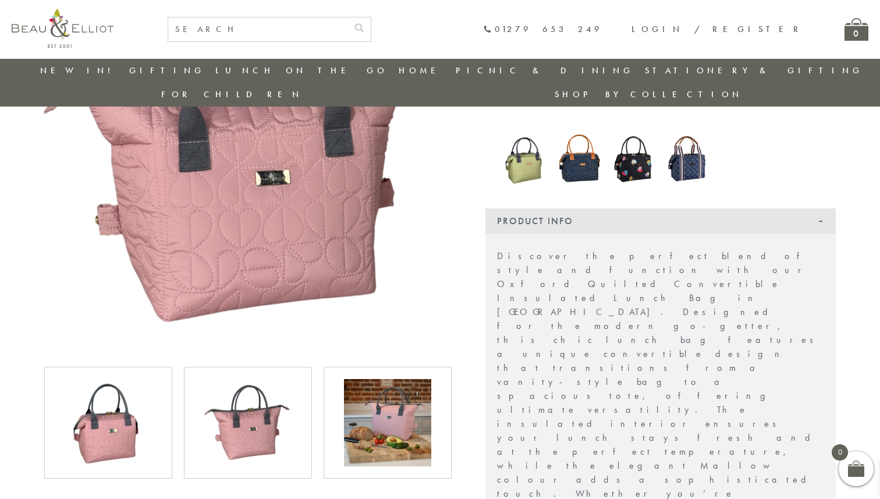
scroll to position [206, 0]
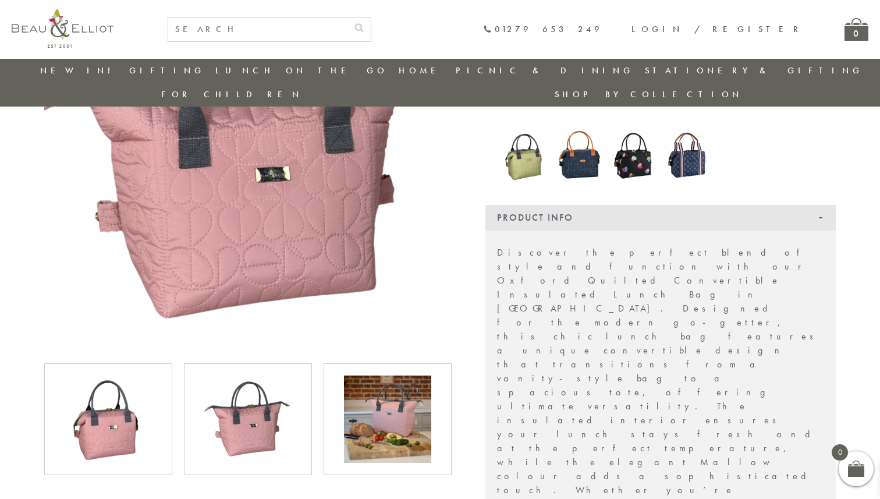
click at [368, 381] on img at bounding box center [387, 418] width 87 height 87
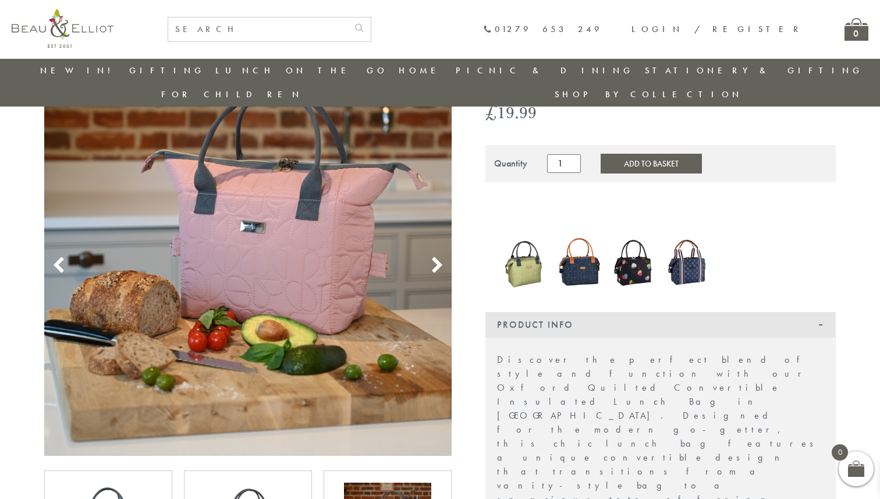
scroll to position [100, 0]
click at [61, 256] on icon at bounding box center [58, 264] width 17 height 17
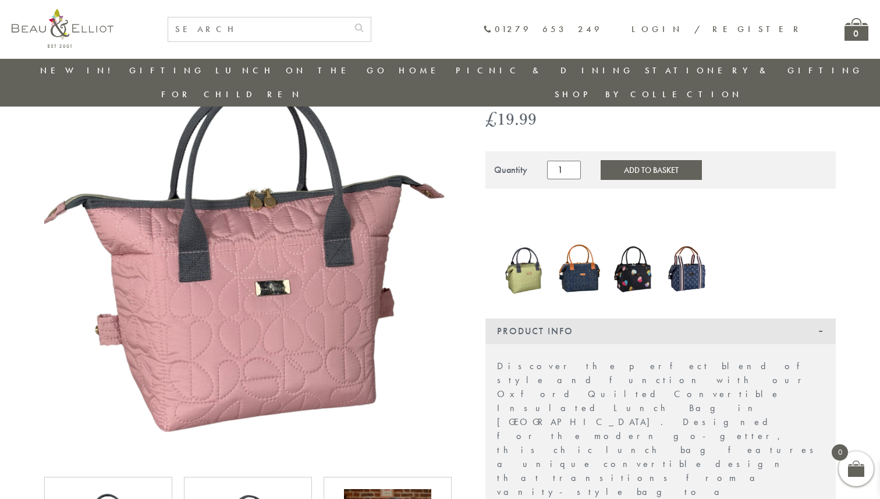
scroll to position [91, 0]
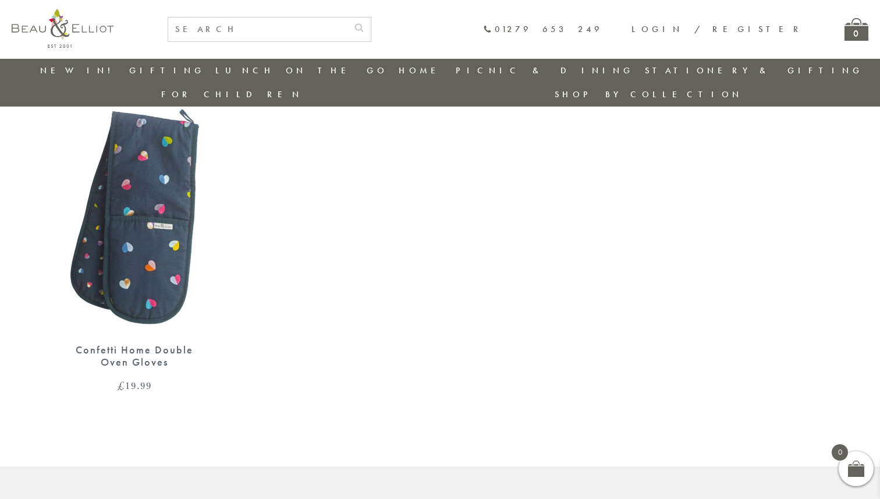
scroll to position [1788, 0]
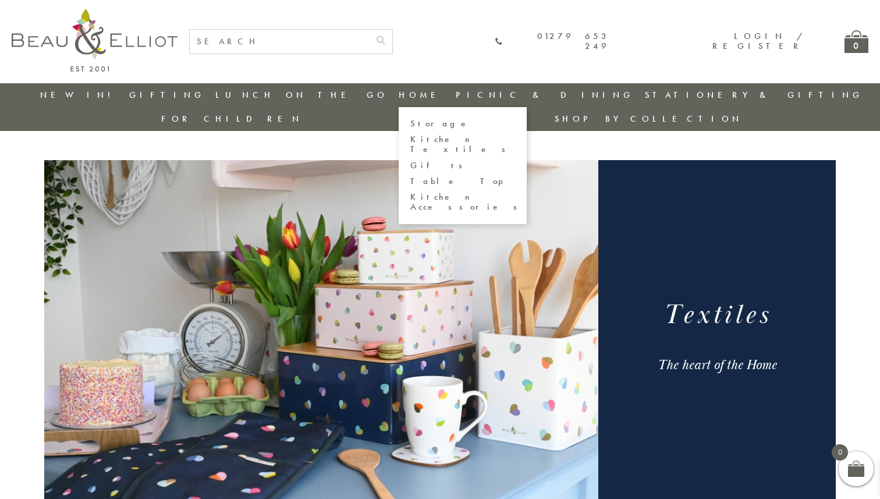
click at [410, 124] on link "Storage" at bounding box center [462, 124] width 105 height 10
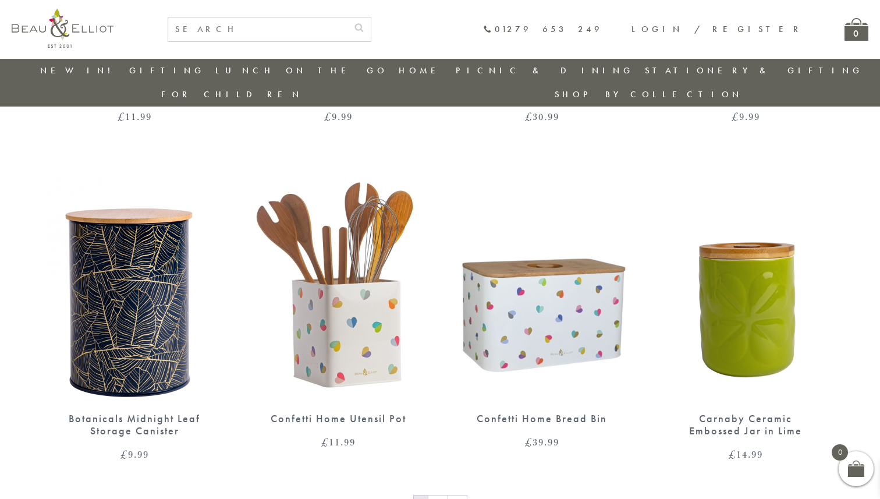
scroll to position [1717, 0]
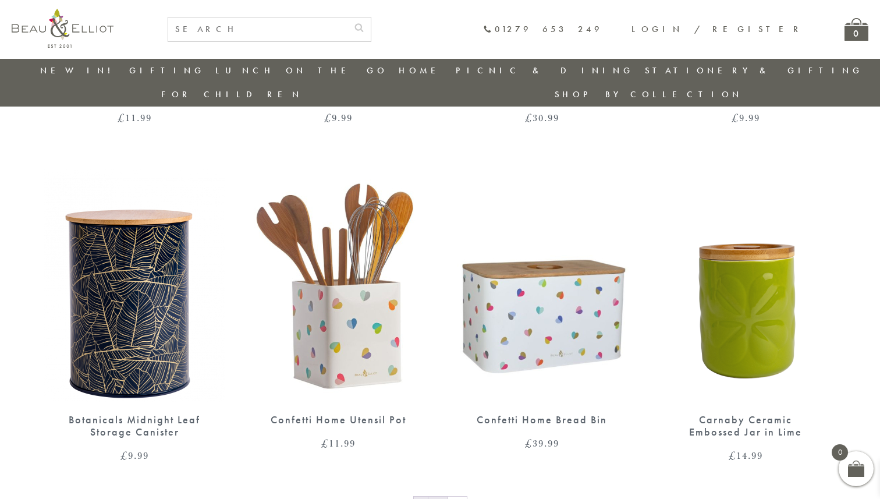
click at [441, 496] on link "2" at bounding box center [437, 505] width 19 height 19
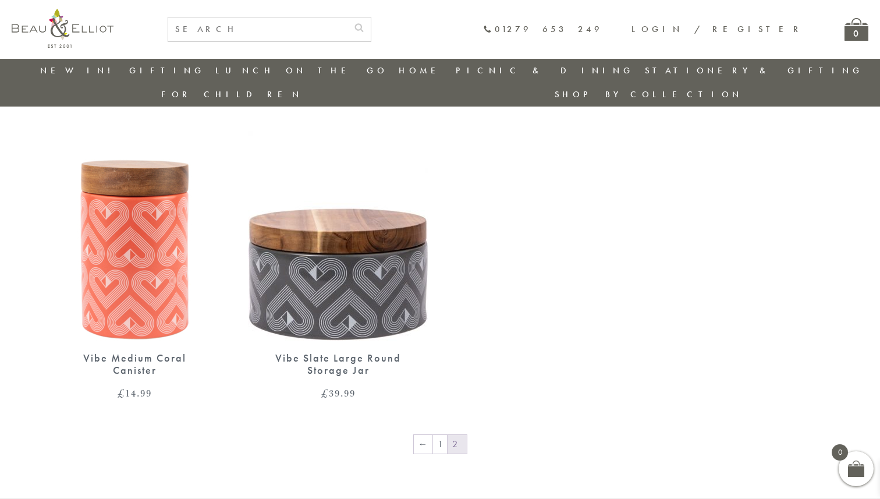
scroll to position [768, 0]
click at [428, 434] on link "←" at bounding box center [423, 443] width 19 height 19
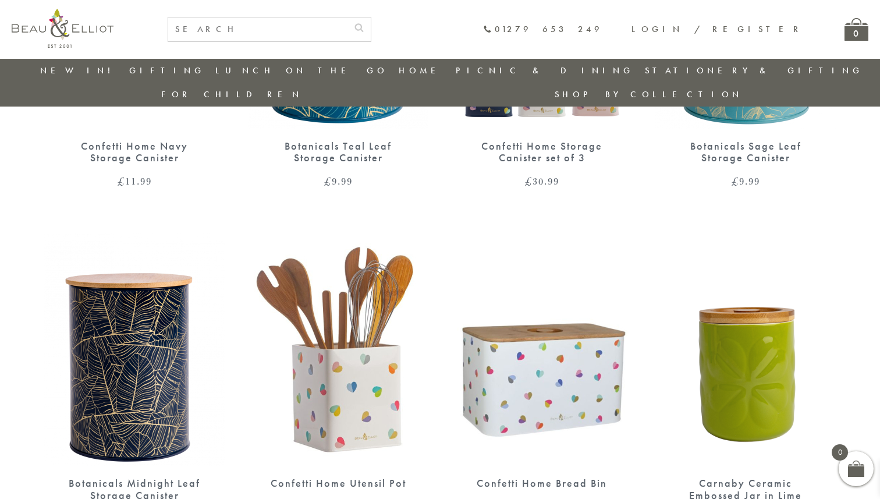
scroll to position [1648, 0]
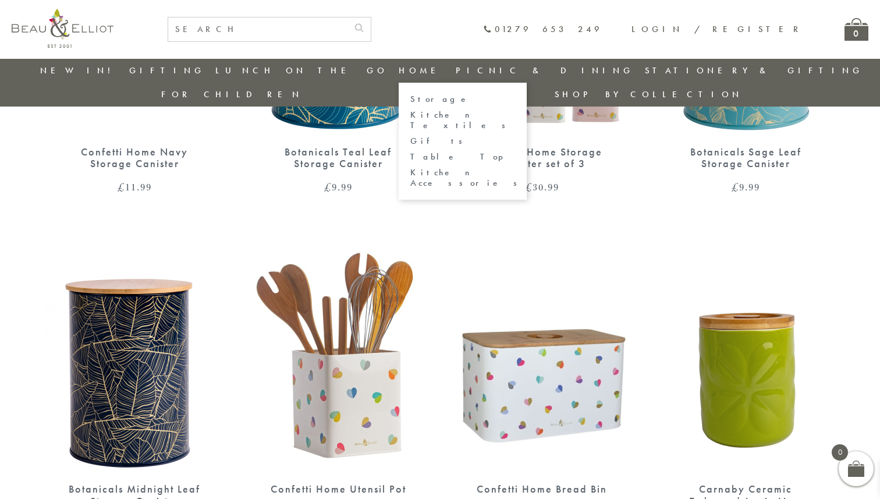
click at [410, 136] on link "Gifts" at bounding box center [462, 141] width 105 height 10
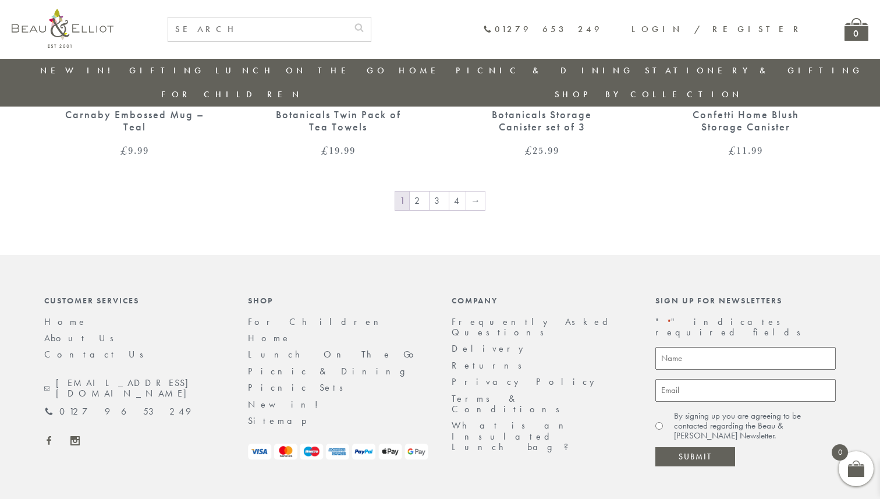
scroll to position [2039, 0]
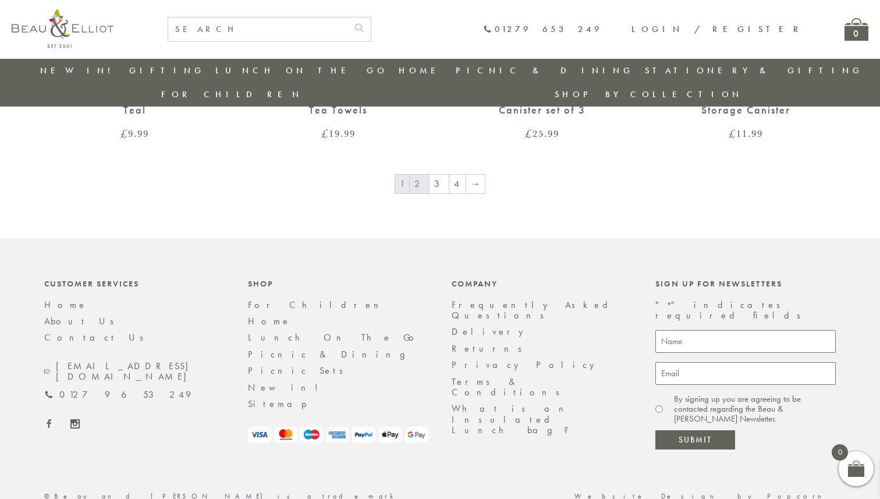
click at [427, 175] on link "2" at bounding box center [419, 184] width 19 height 19
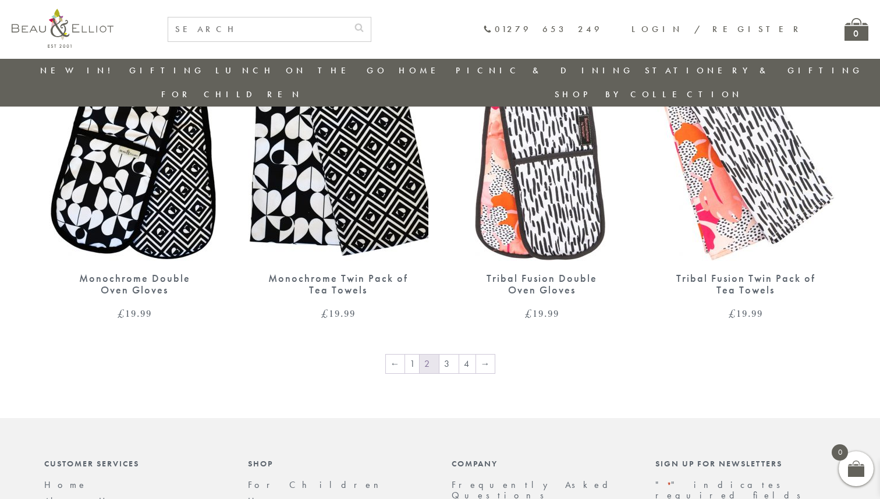
scroll to position [1848, 0]
click at [441, 354] on link "3" at bounding box center [448, 363] width 19 height 19
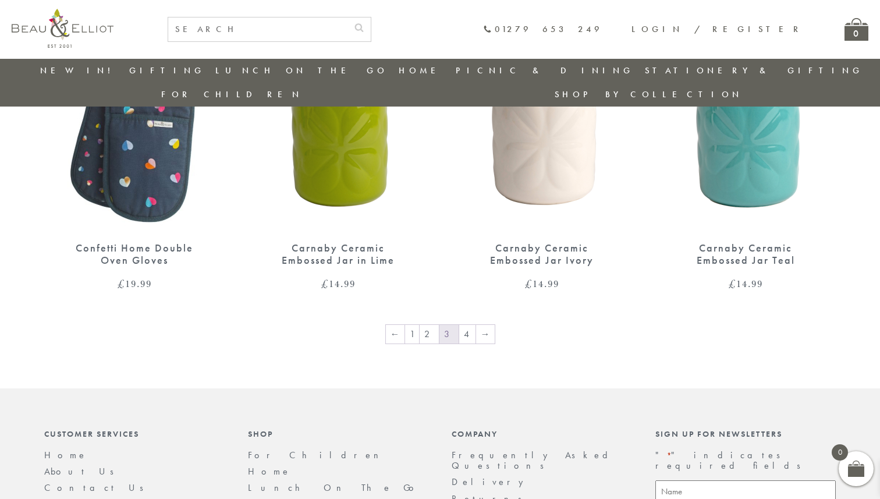
scroll to position [1892, 0]
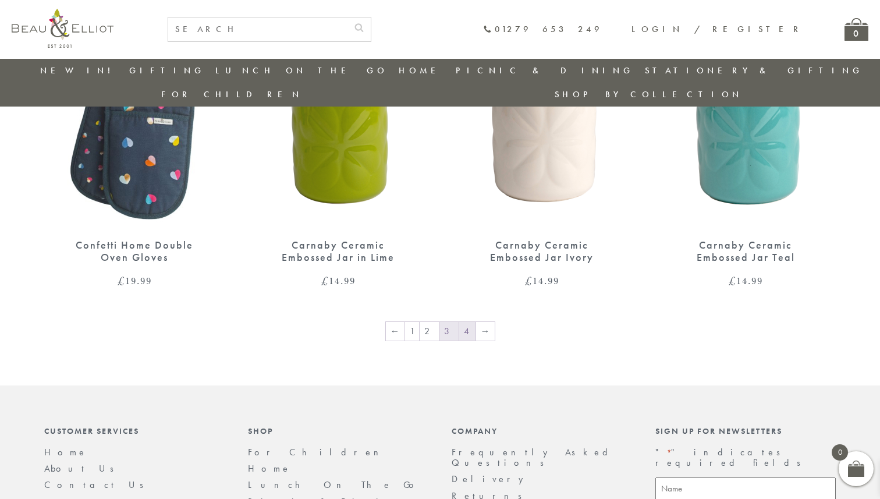
click at [459, 322] on link "4" at bounding box center [467, 331] width 16 height 19
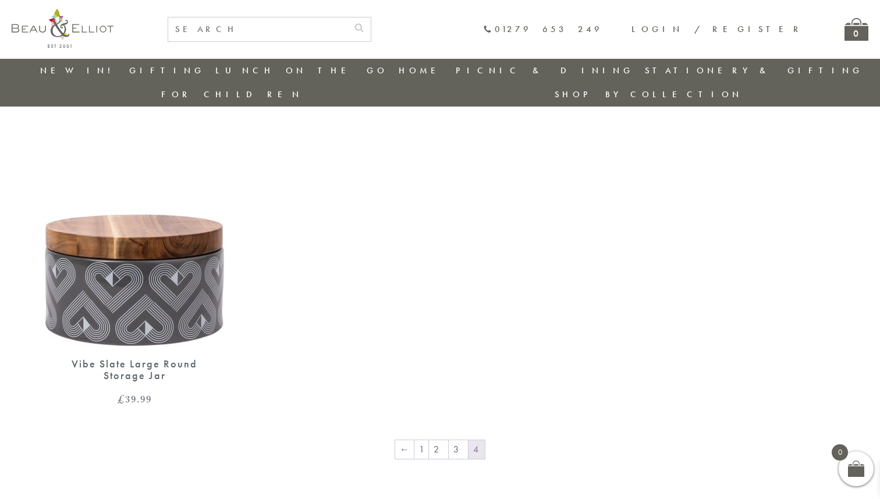
scroll to position [1125, 0]
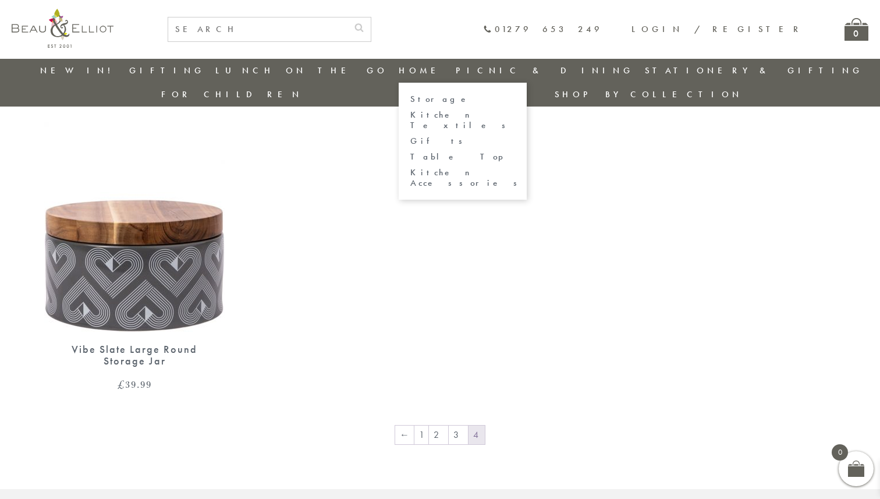
click at [410, 152] on link "Table Top" at bounding box center [462, 157] width 105 height 10
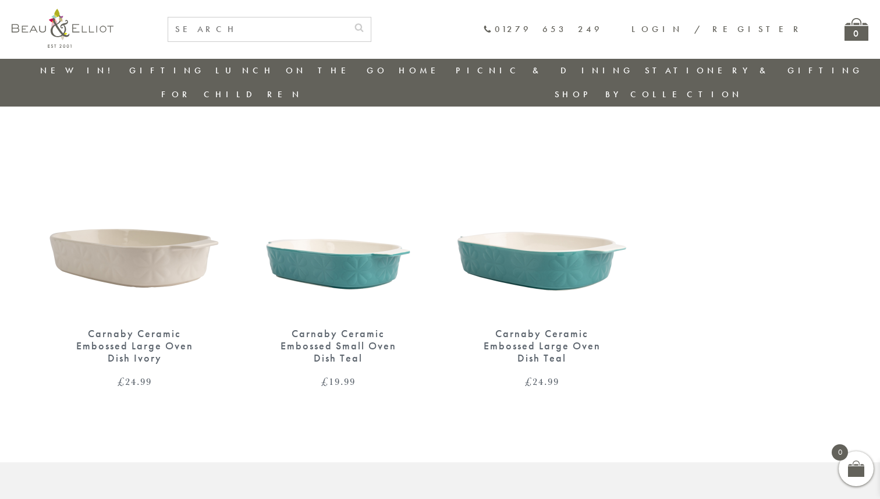
scroll to position [1543, 0]
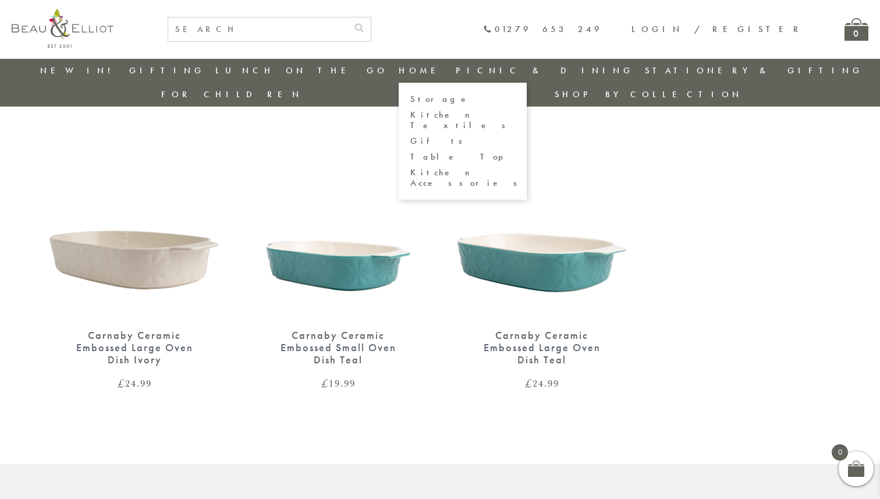
click at [410, 168] on link "Kitchen Accessories" at bounding box center [462, 178] width 105 height 20
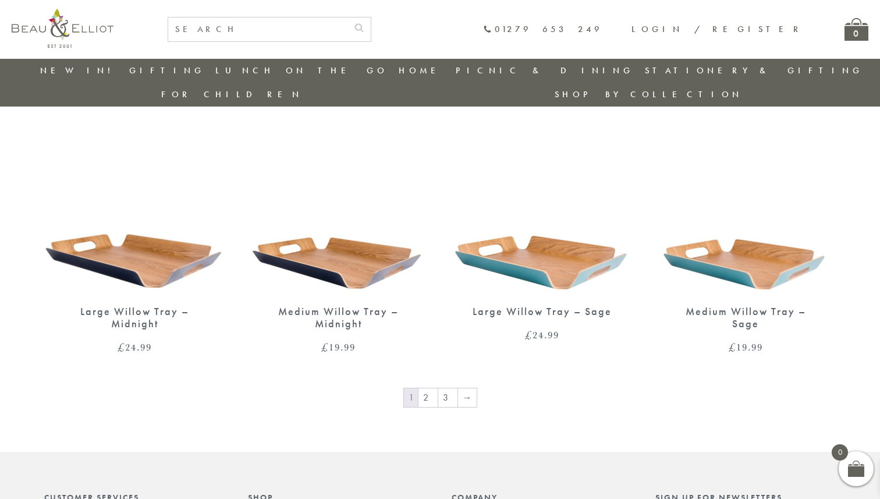
scroll to position [1826, 0]
click at [432, 388] on link "2" at bounding box center [427, 397] width 19 height 19
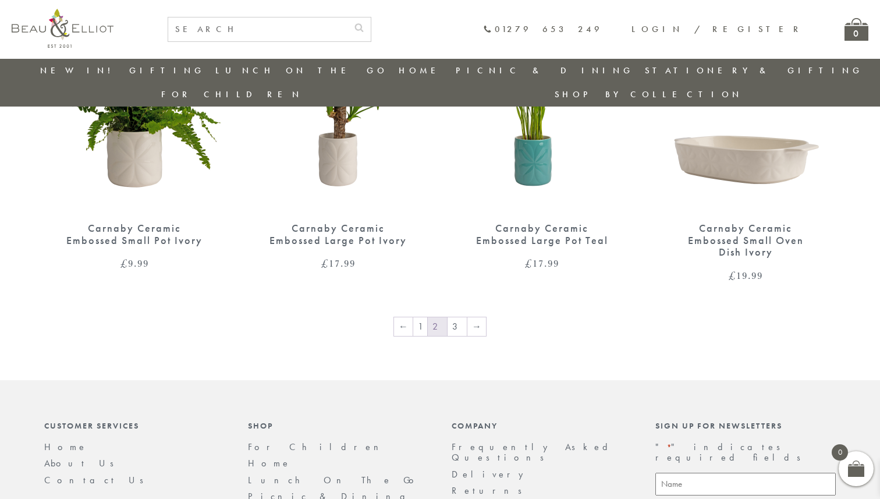
scroll to position [1922, 0]
click at [453, 316] on link "3" at bounding box center [456, 325] width 19 height 19
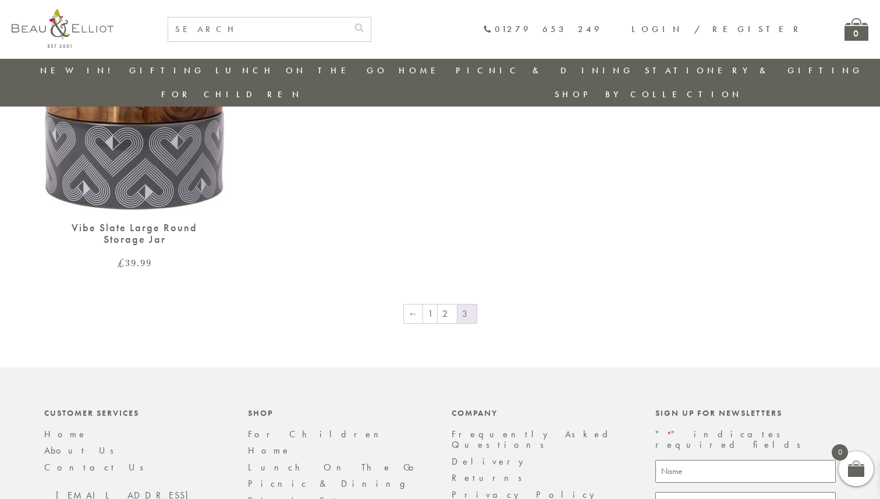
scroll to position [911, 0]
click at [86, 72] on link "New in!" at bounding box center [79, 71] width 78 height 12
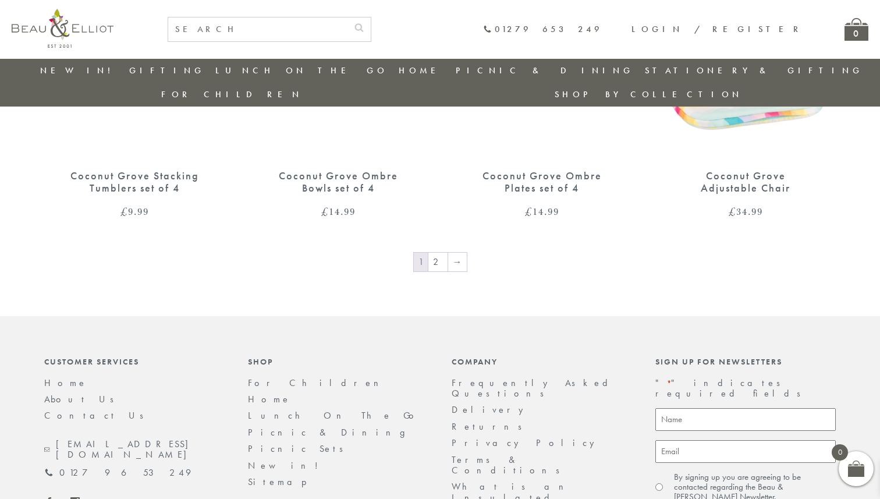
scroll to position [1999, 0]
click at [439, 251] on link "2" at bounding box center [437, 260] width 19 height 19
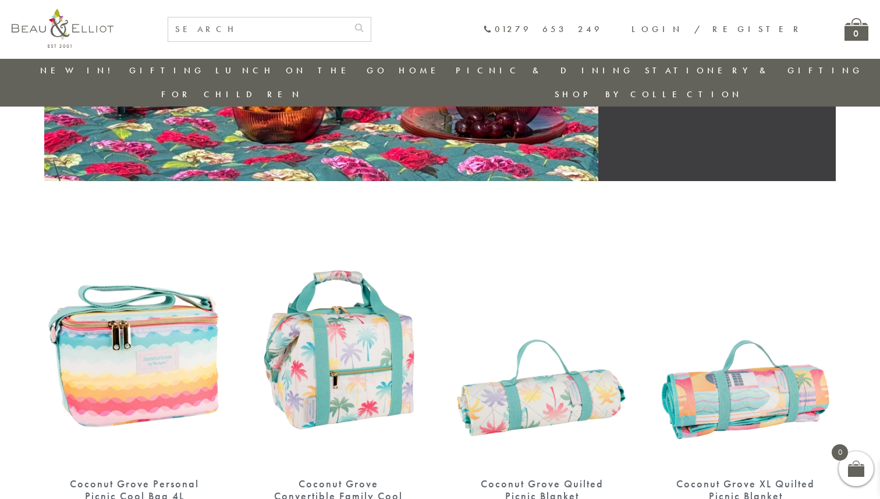
scroll to position [303, 0]
click at [645, 68] on link "Stationery & Gifting" at bounding box center [754, 71] width 218 height 12
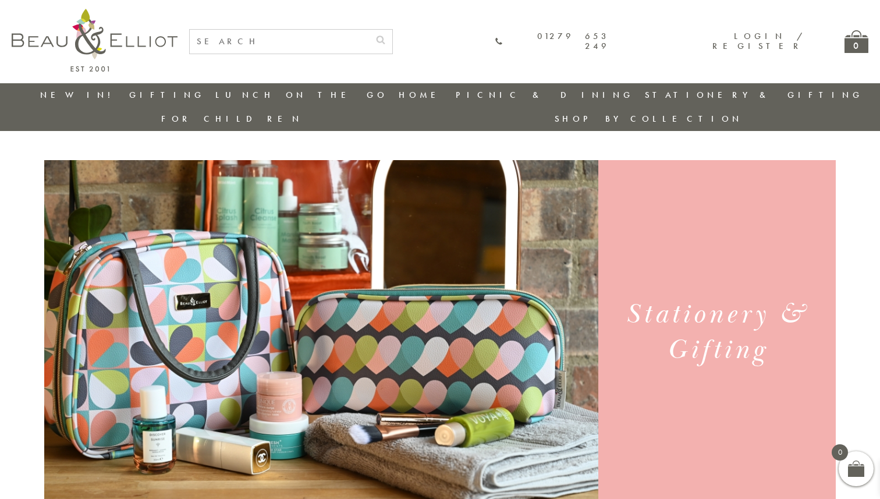
click at [645, 93] on link "Stationery & Gifting" at bounding box center [754, 95] width 218 height 12
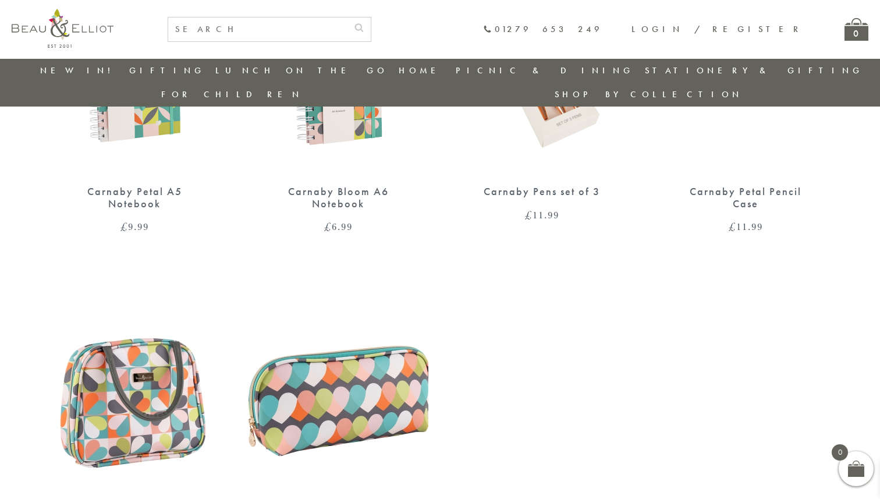
scroll to position [972, 0]
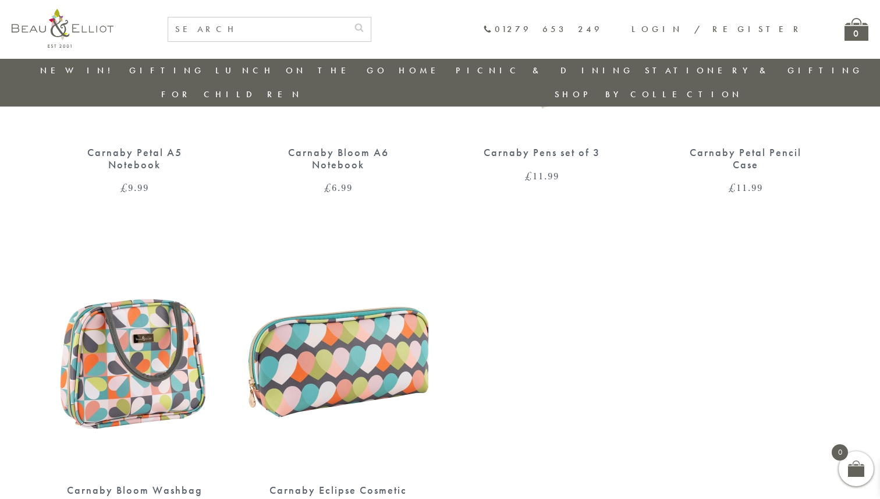
click at [129, 303] on img at bounding box center [134, 356] width 180 height 233
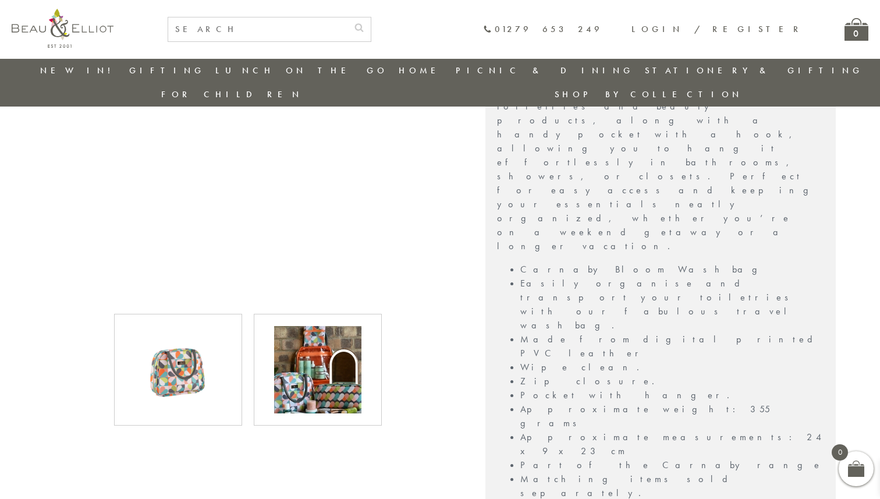
scroll to position [464, 0]
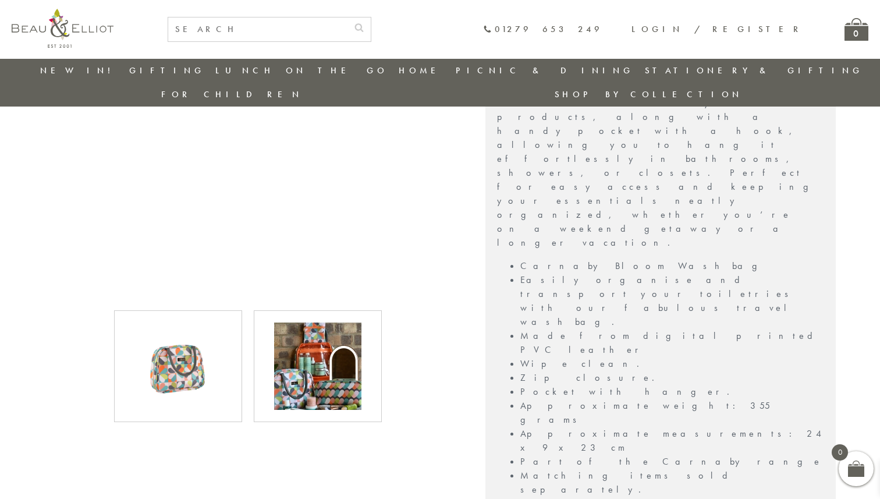
click at [319, 322] on img at bounding box center [317, 365] width 87 height 87
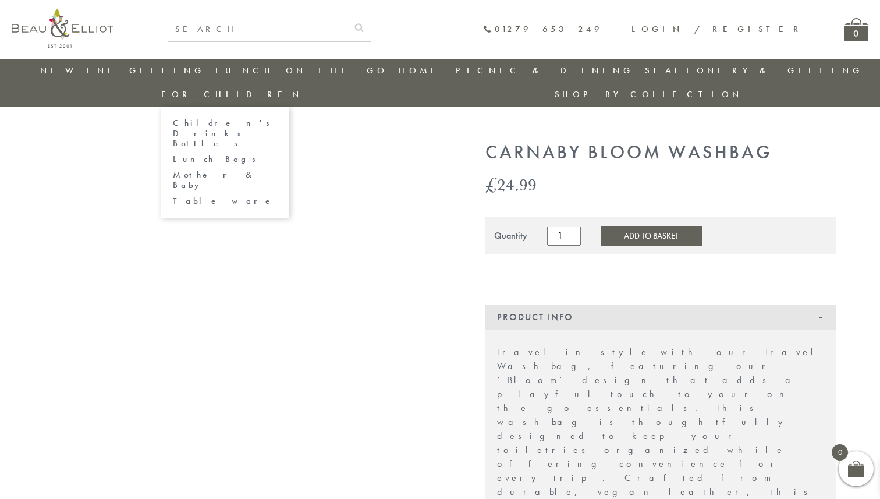
scroll to position [0, 0]
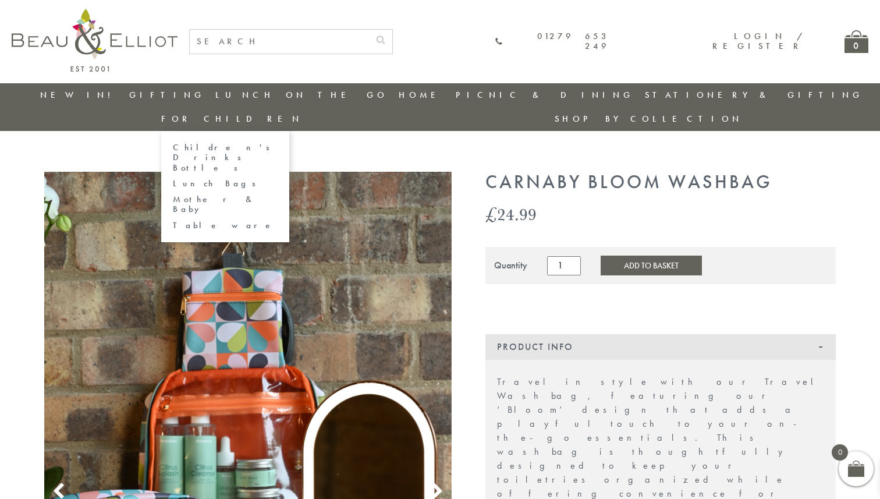
click at [278, 179] on link "Lunch Bags" at bounding box center [225, 184] width 105 height 10
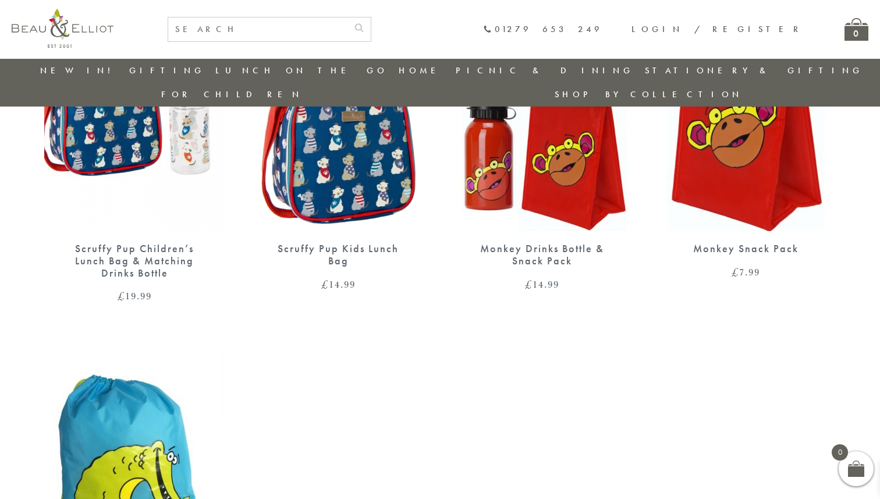
scroll to position [1048, 0]
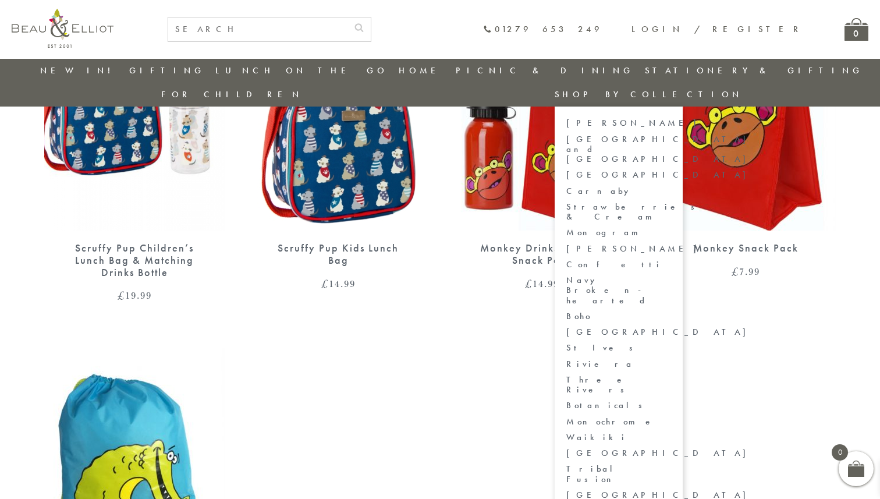
click at [671, 400] on link "Botanicals" at bounding box center [618, 405] width 105 height 10
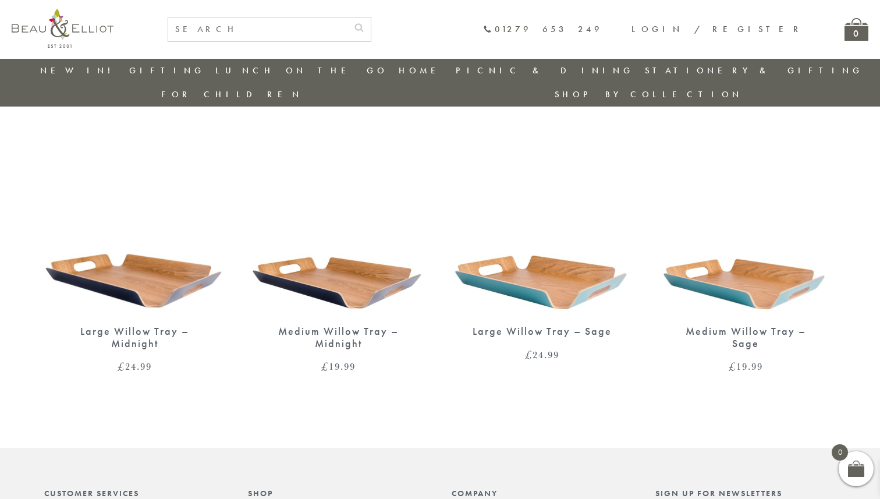
scroll to position [754, 0]
